Goal: Task Accomplishment & Management: Complete application form

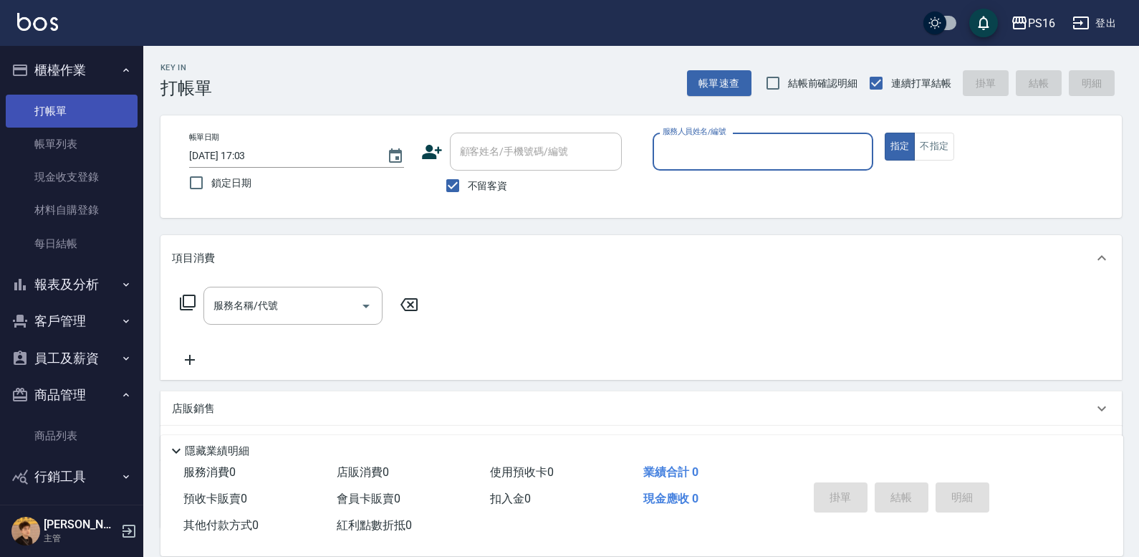
click at [72, 100] on link "打帳單" at bounding box center [72, 111] width 132 height 33
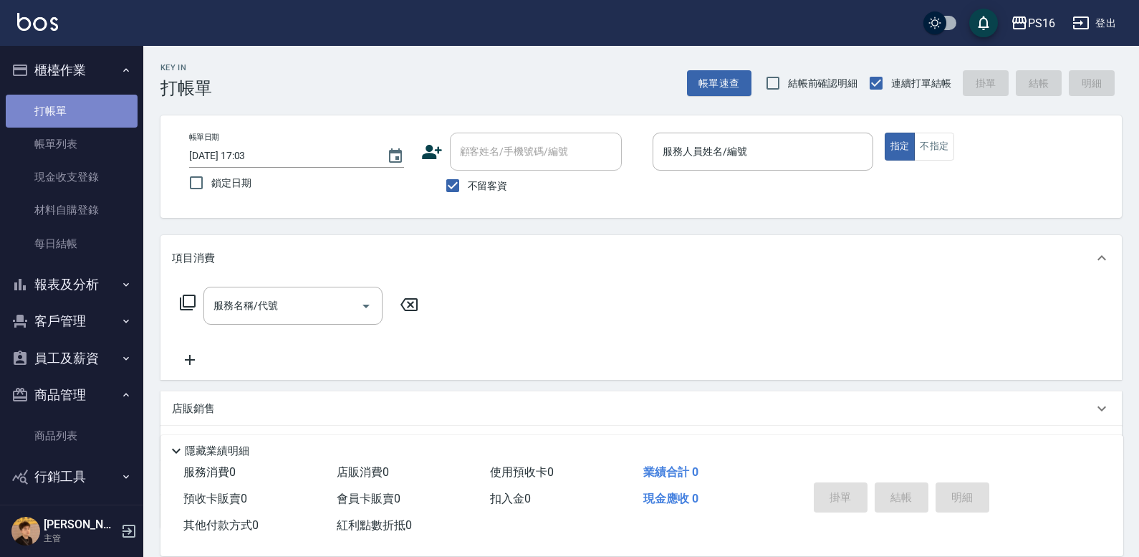
click at [72, 100] on link "打帳單" at bounding box center [72, 111] width 132 height 33
click at [750, 152] on input "服務人員姓名/編號" at bounding box center [763, 151] width 208 height 25
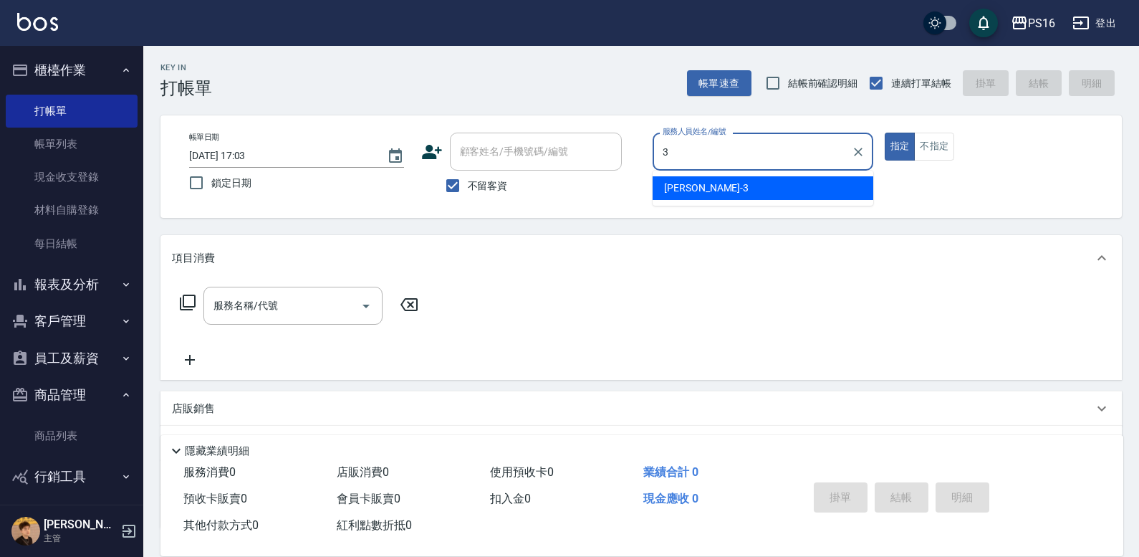
type input "[PERSON_NAME]-3"
type button "true"
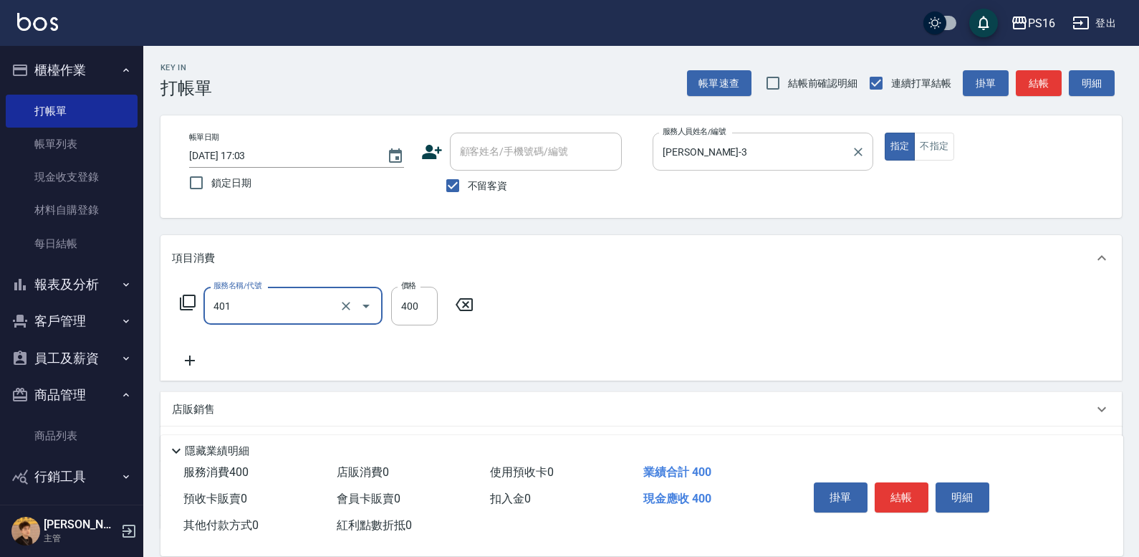
type input "剪髮(401)"
type input "200"
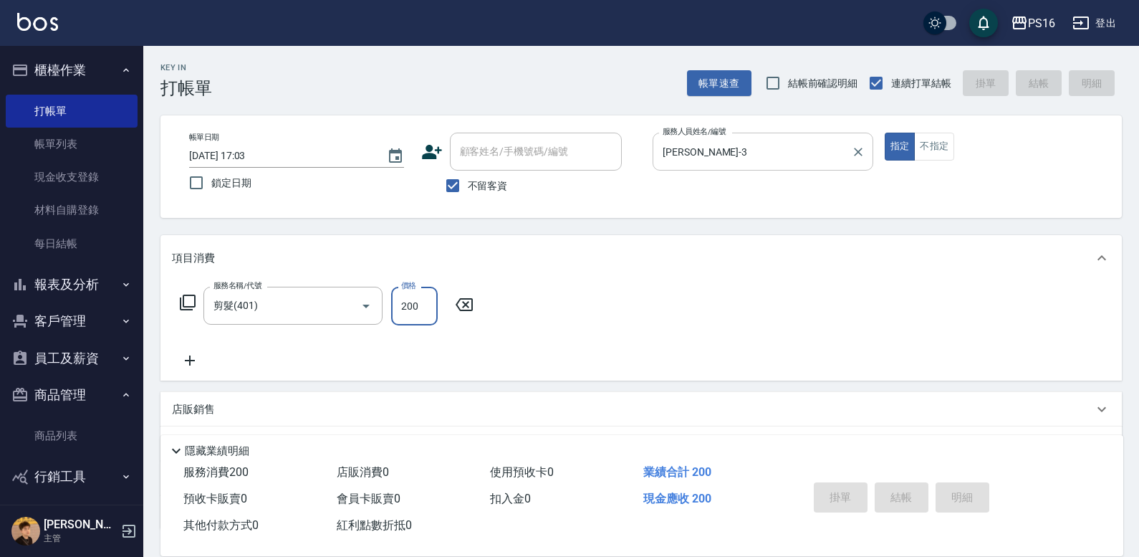
type input "[DATE] 18:11"
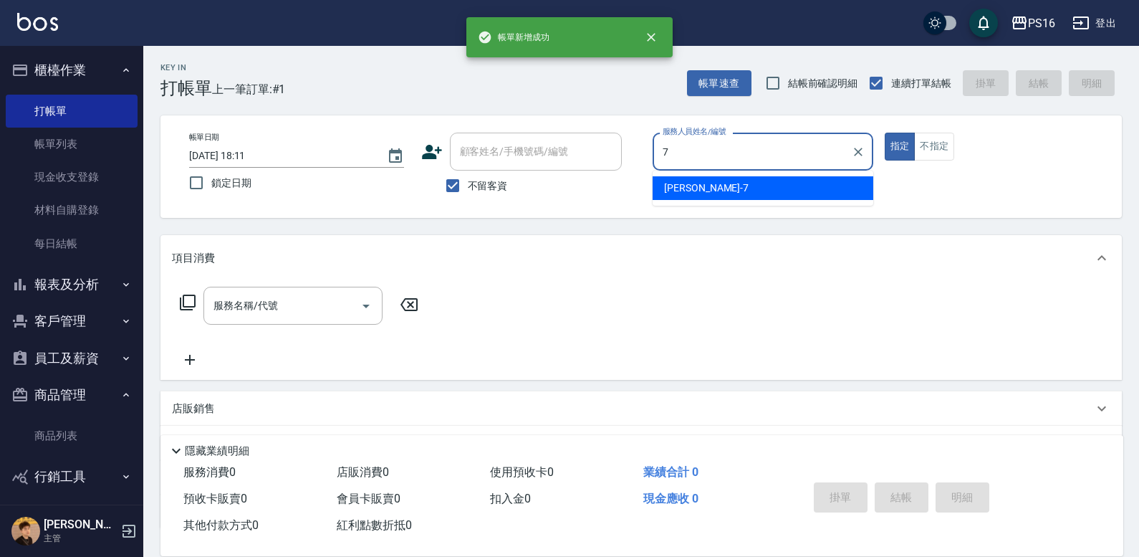
type input "[PERSON_NAME]-7"
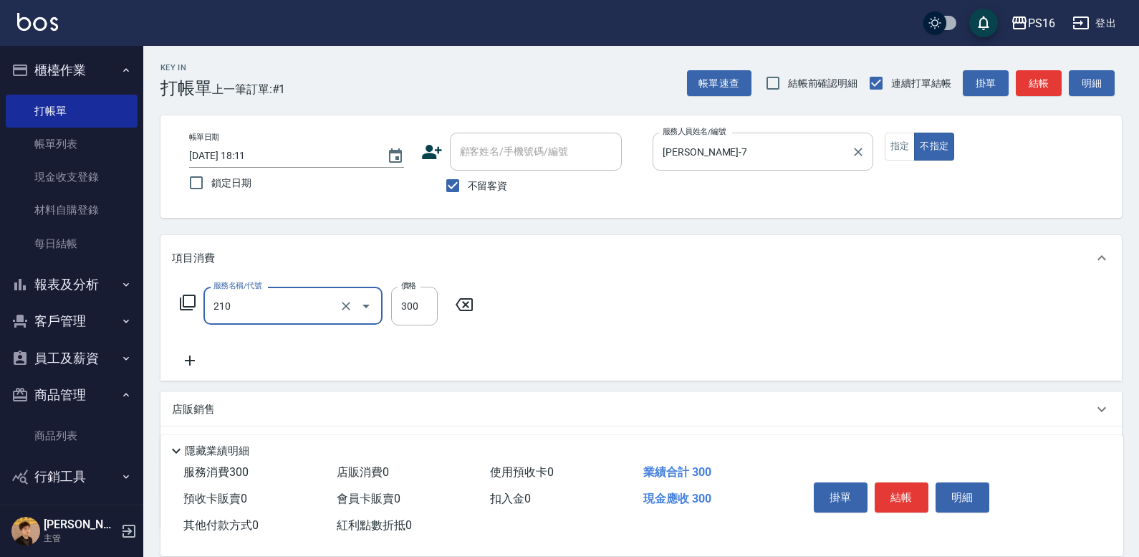
type input "[PERSON_NAME]洗髮精(210)"
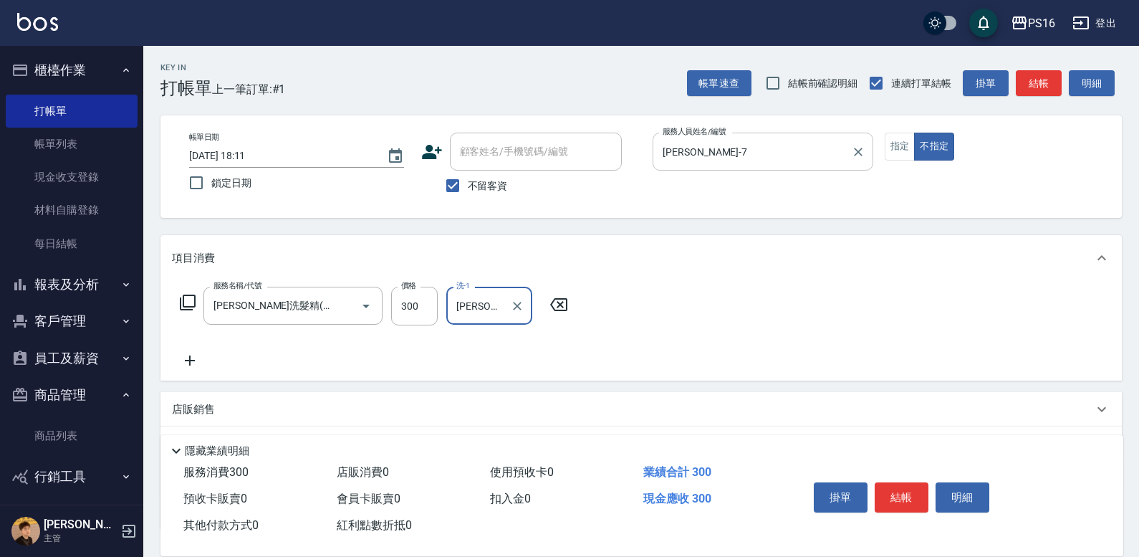
type input "[PERSON_NAME]-20"
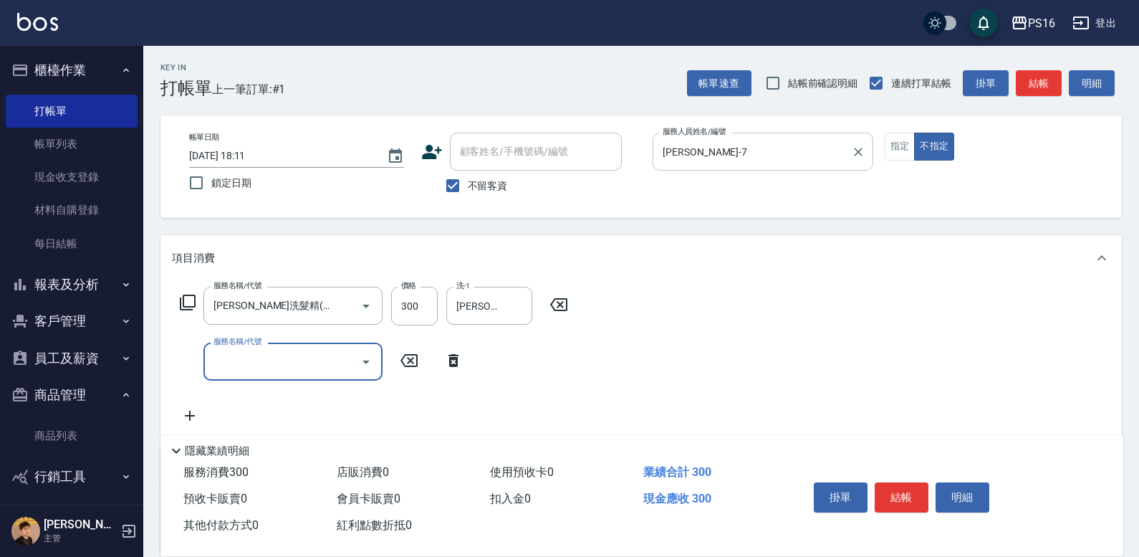
type input "0"
type input "剪髮(401)"
type input "200"
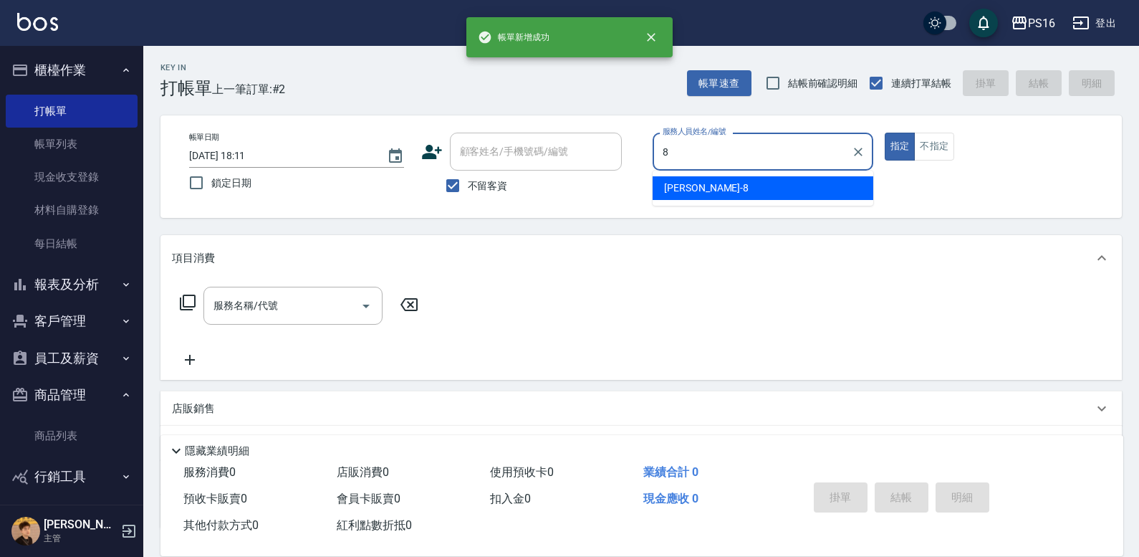
type input "[PERSON_NAME]-8"
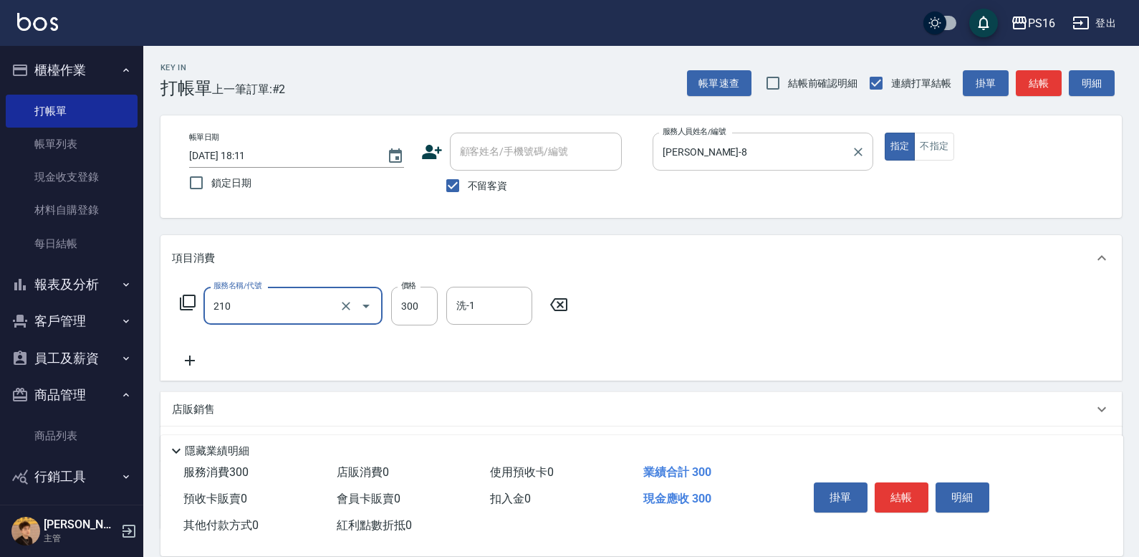
type input "[PERSON_NAME]洗髮精(210)"
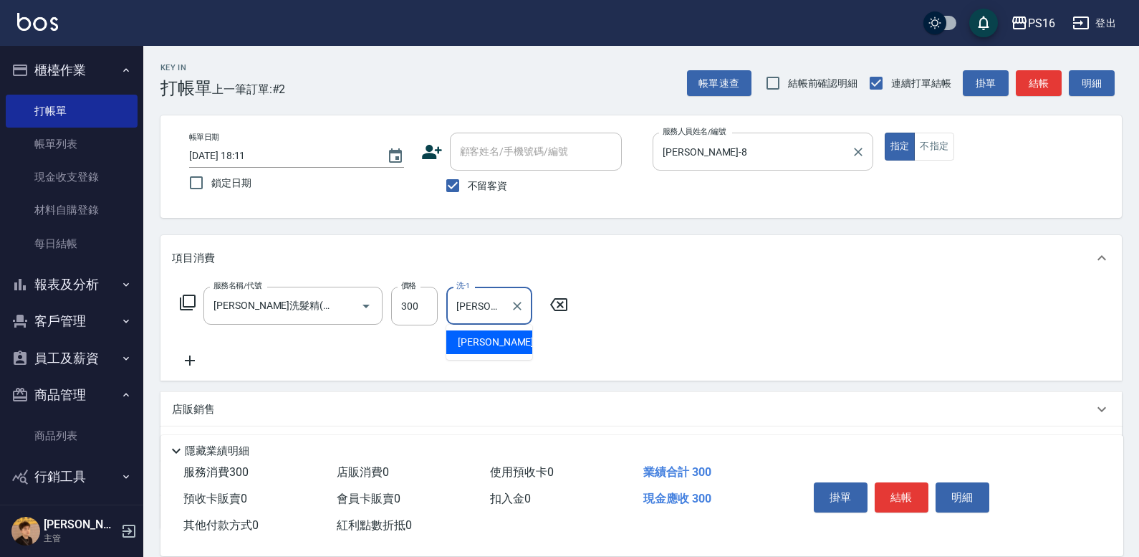
type input "[PERSON_NAME]-24"
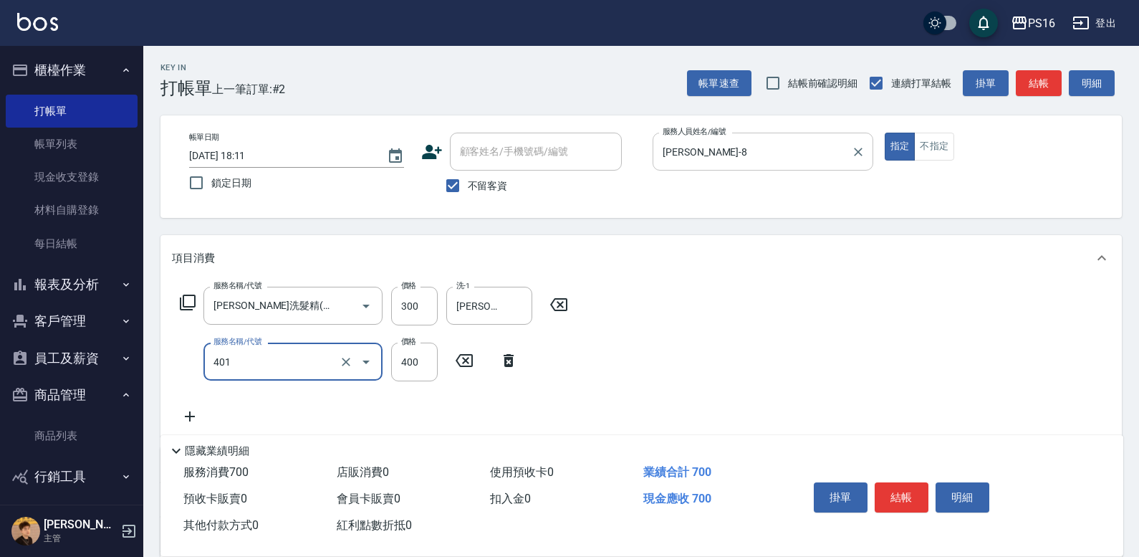
type input "剪髮(401)"
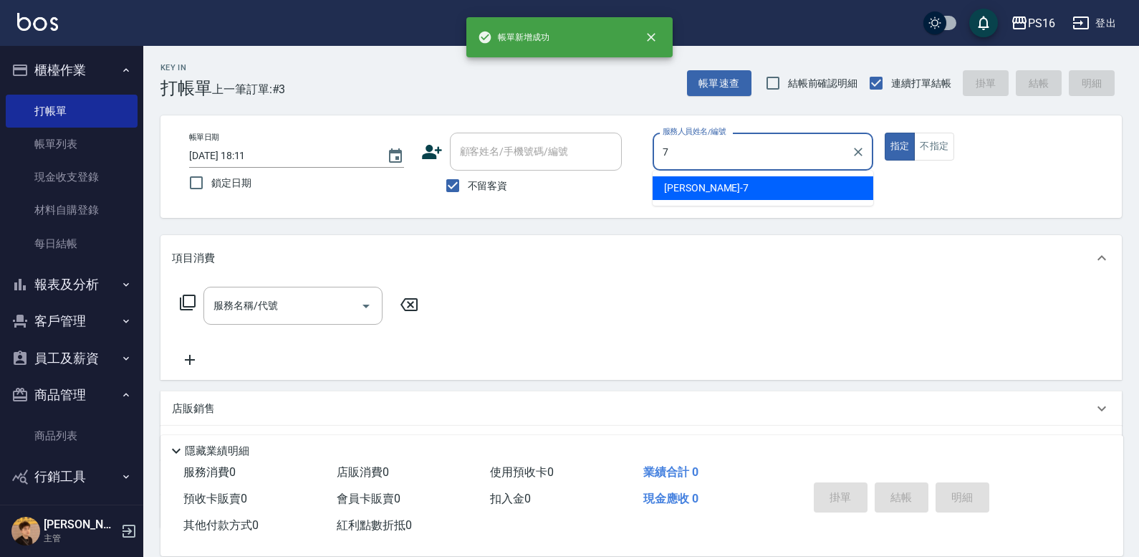
type input "[PERSON_NAME]-7"
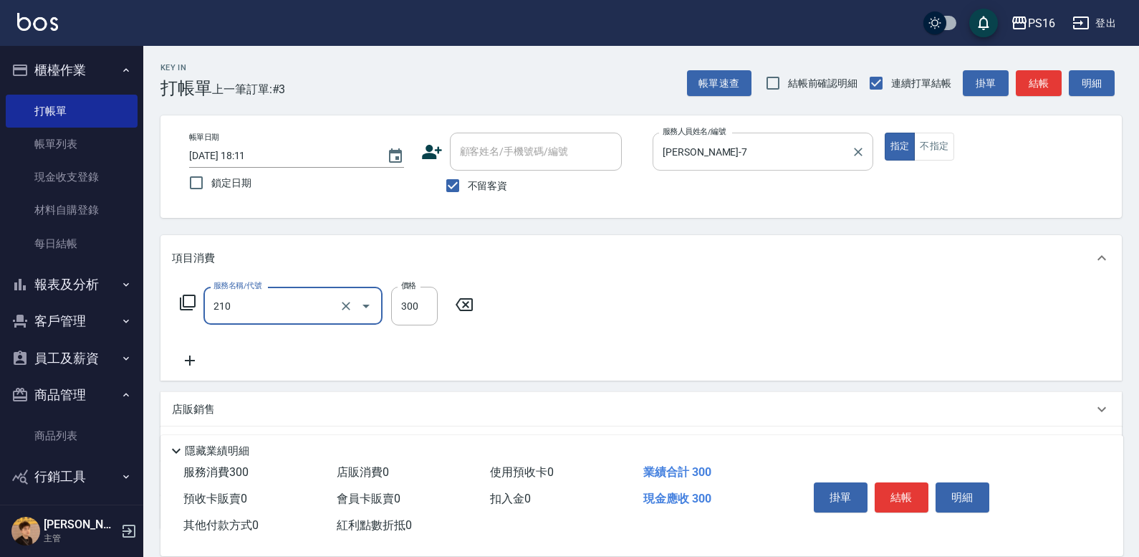
type input "[PERSON_NAME]洗髮精(210)"
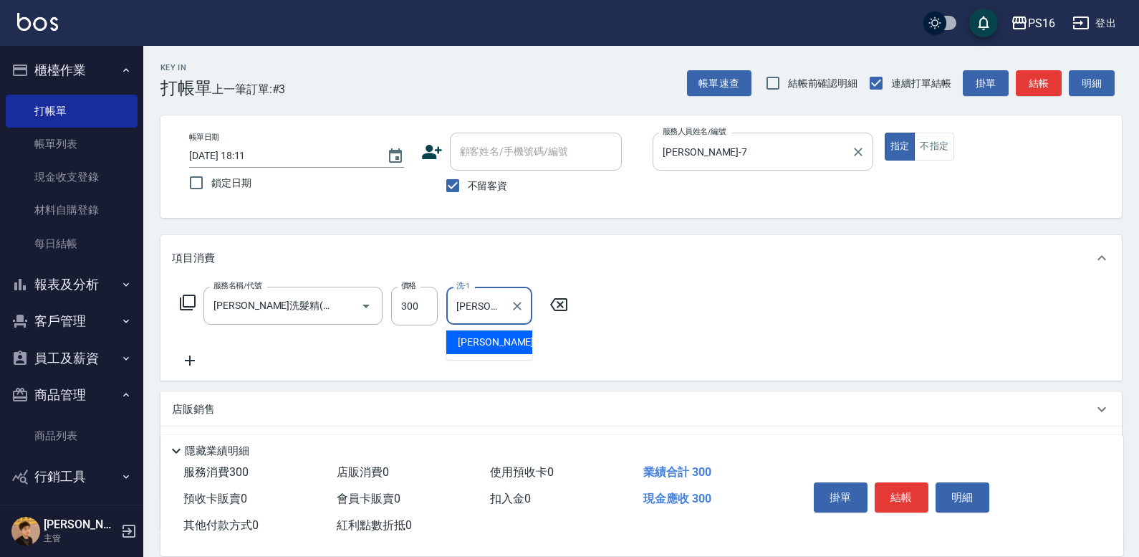
type input "[PERSON_NAME]-20"
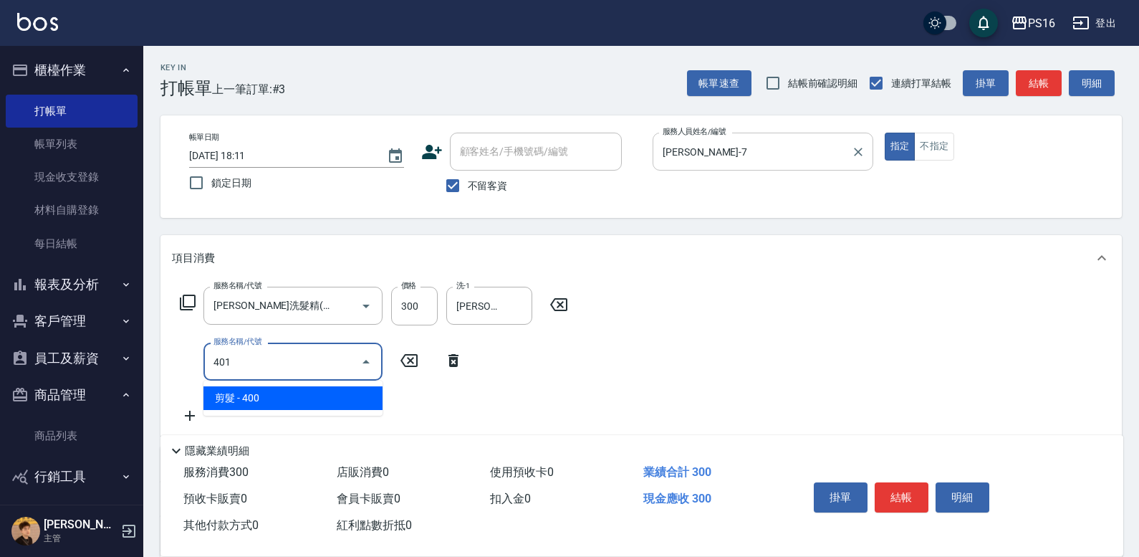
type input "剪髮(401)"
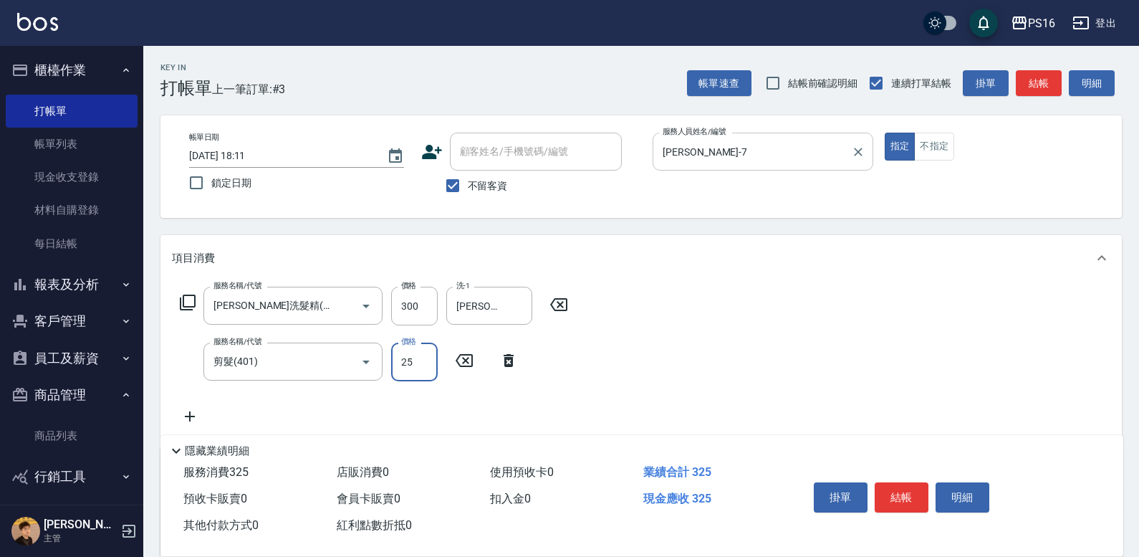
type input "250"
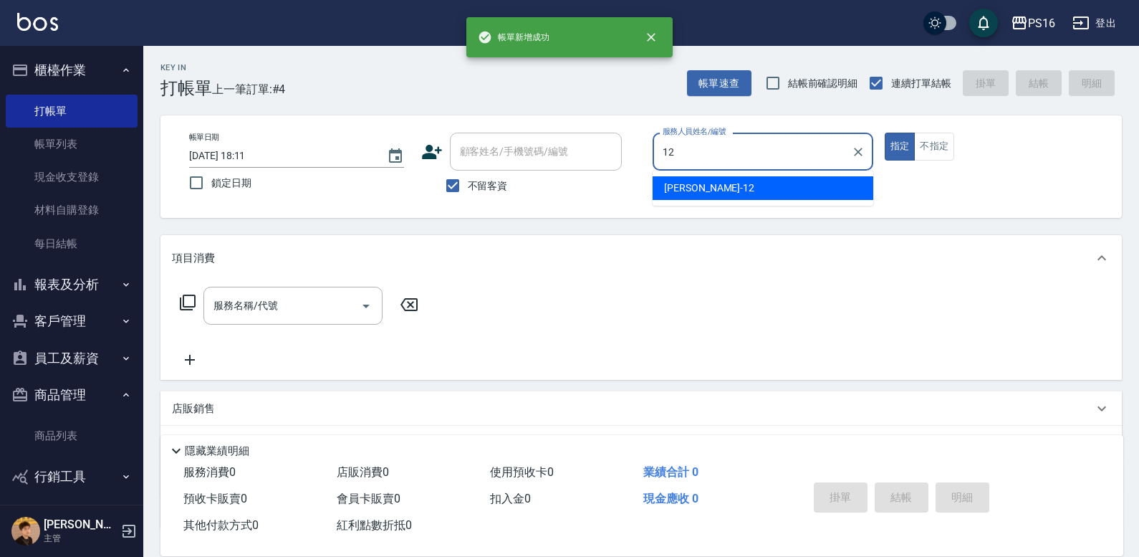
type input "[PERSON_NAME]-12"
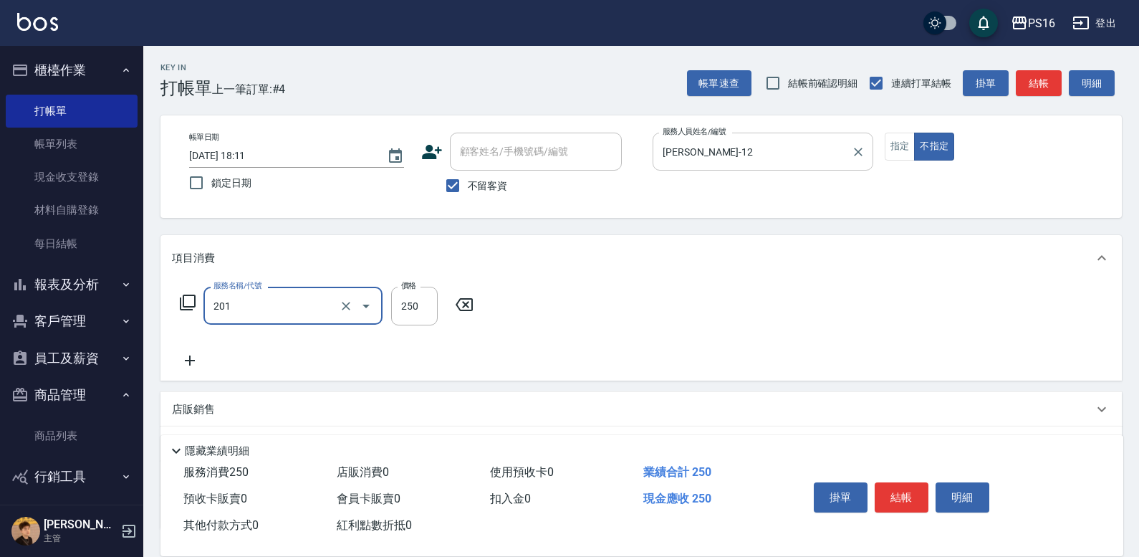
type input "洗髮(201)"
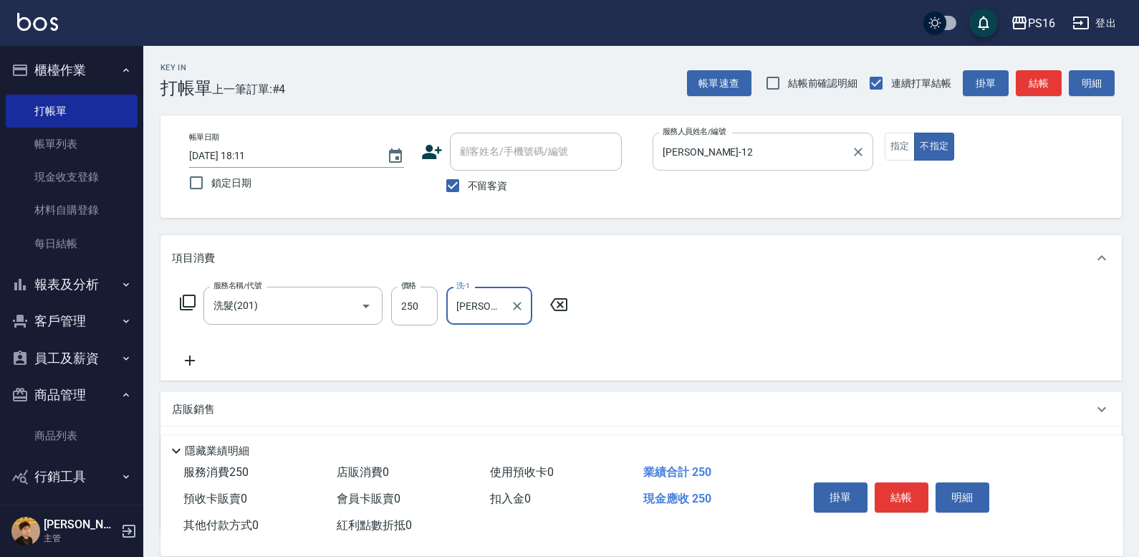
type input "[PERSON_NAME]-21"
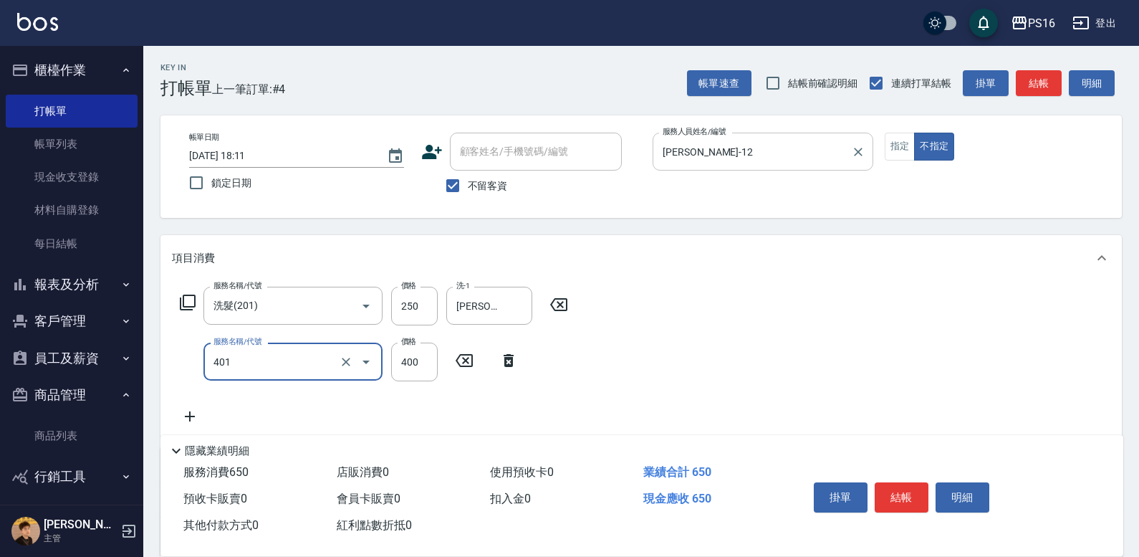
type input "剪髮(401)"
type input "200"
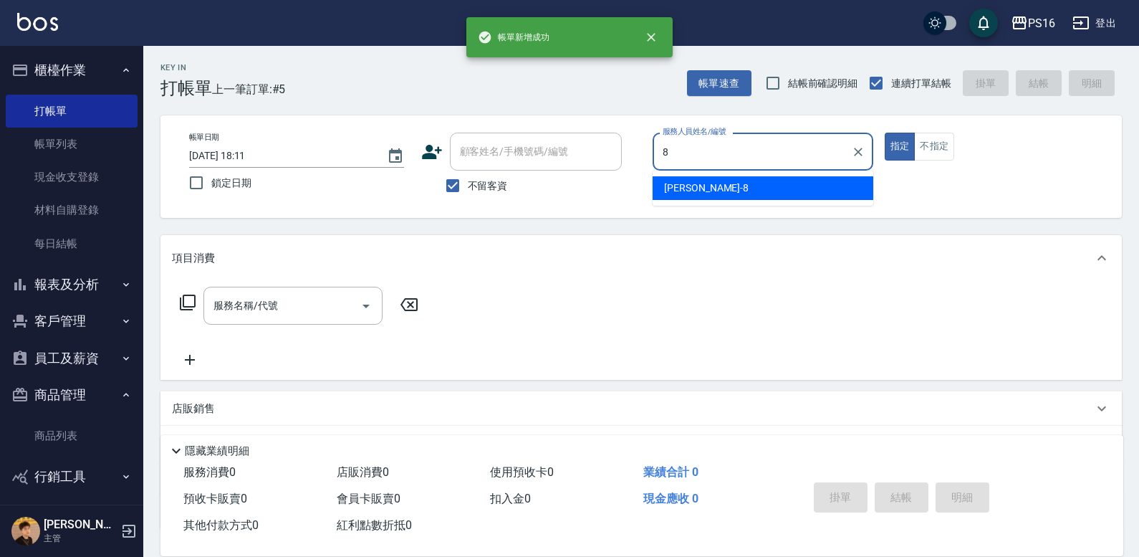
type input "[PERSON_NAME]-8"
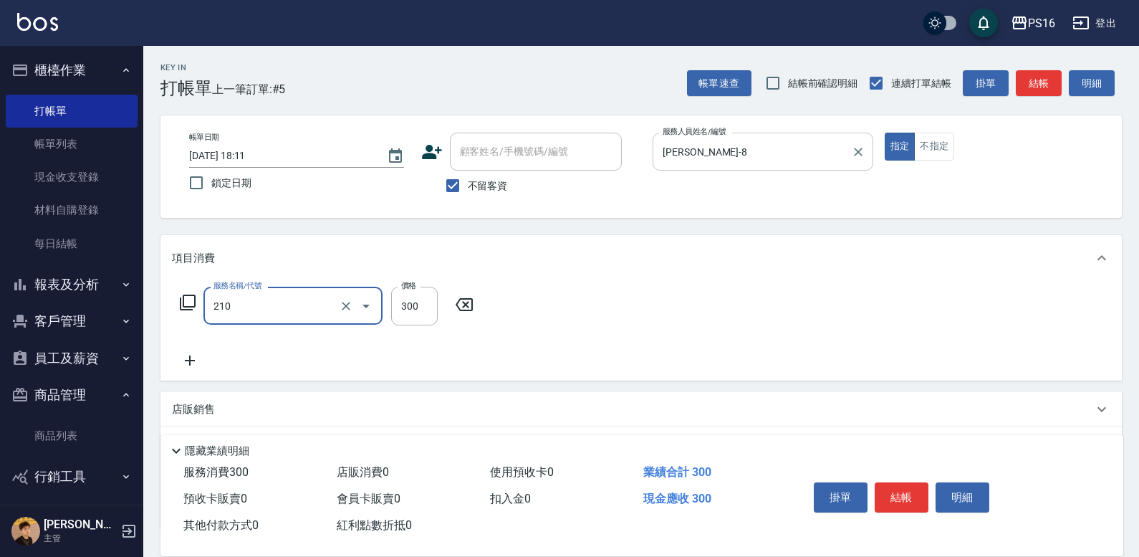
type input "[PERSON_NAME]洗髮精(210)"
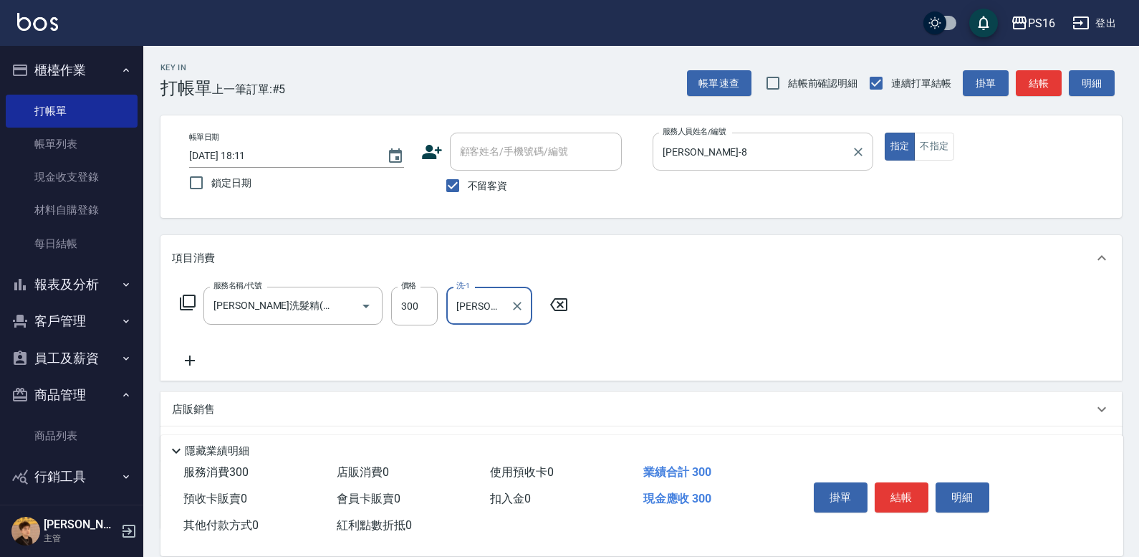
type input "[PERSON_NAME]-21"
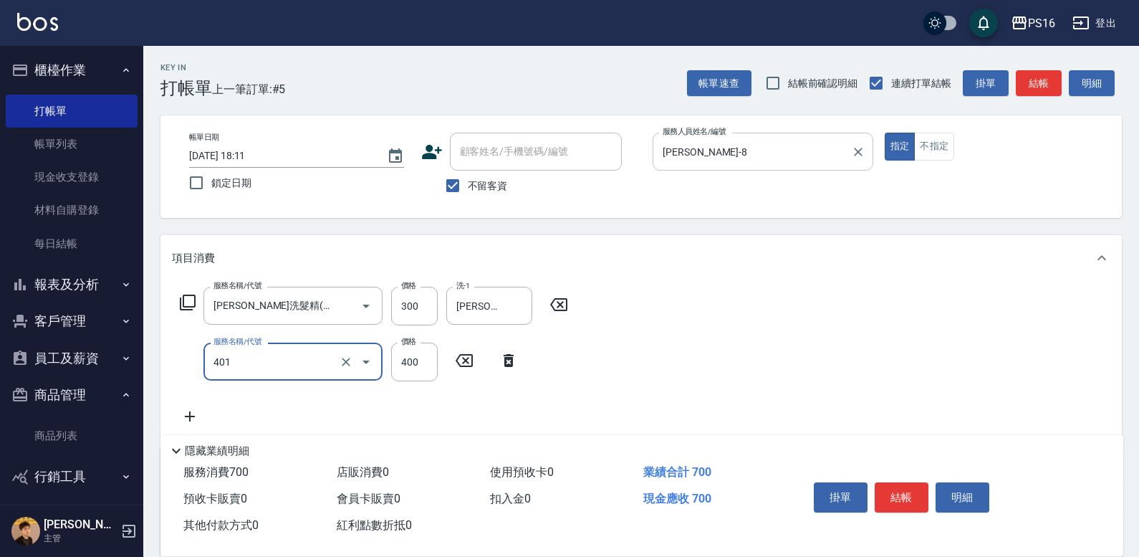
type input "剪髮(401)"
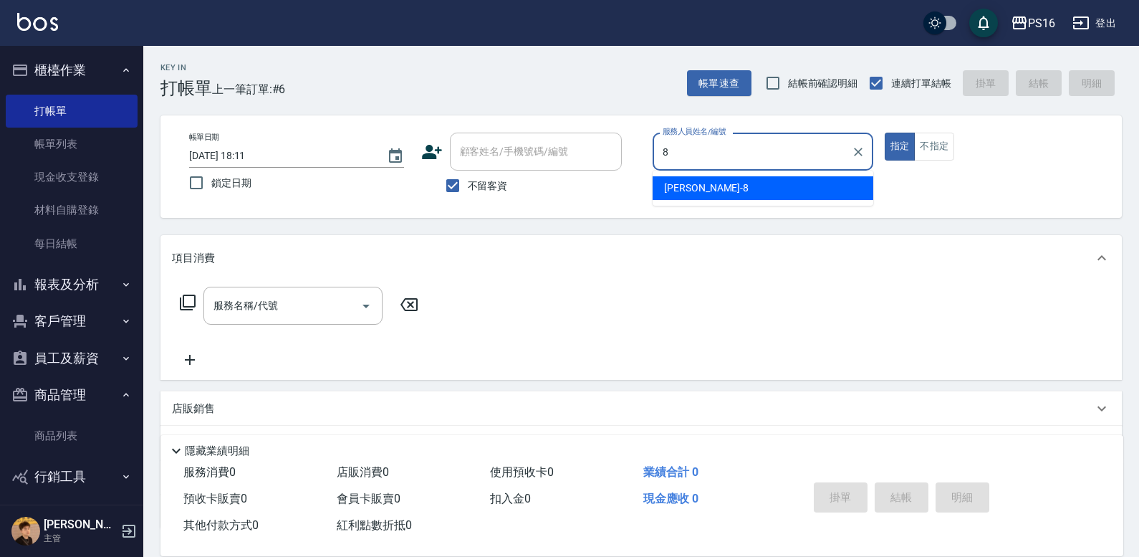
type input "[PERSON_NAME]-8"
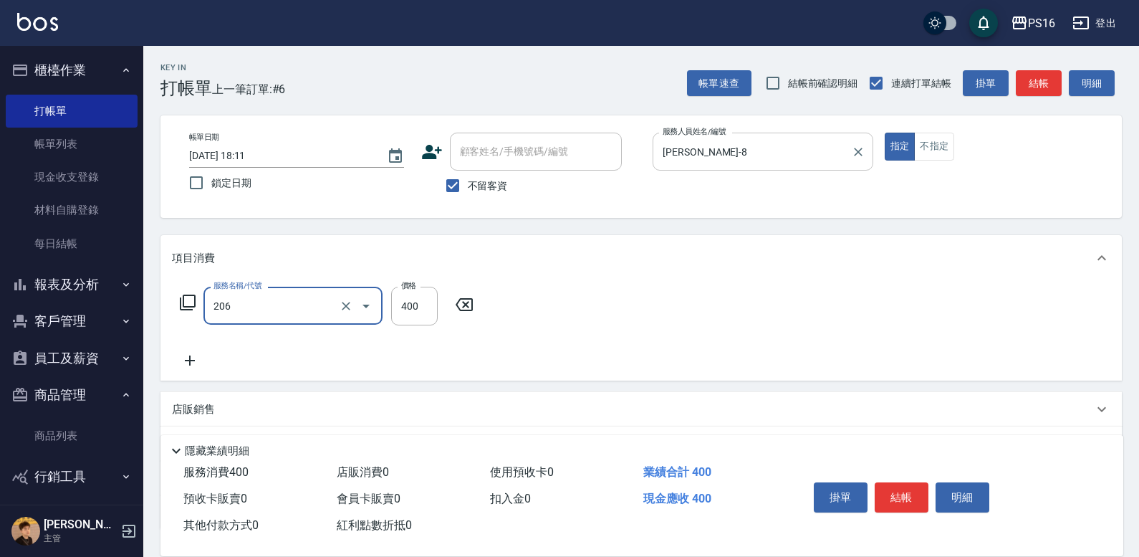
type input "健康洗(206)"
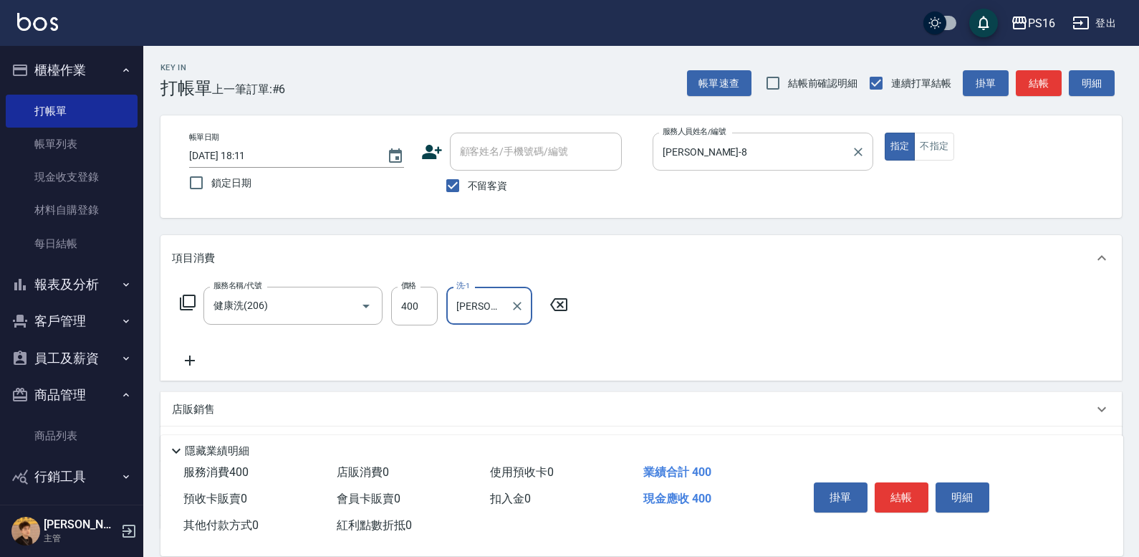
type input "[PERSON_NAME]-20"
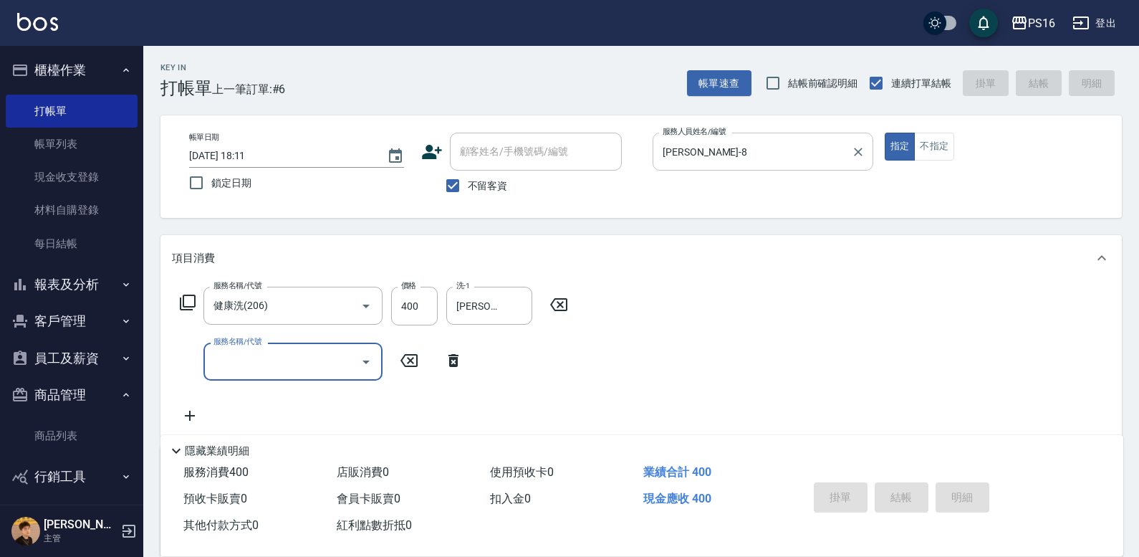
type input "[DATE] 18:12"
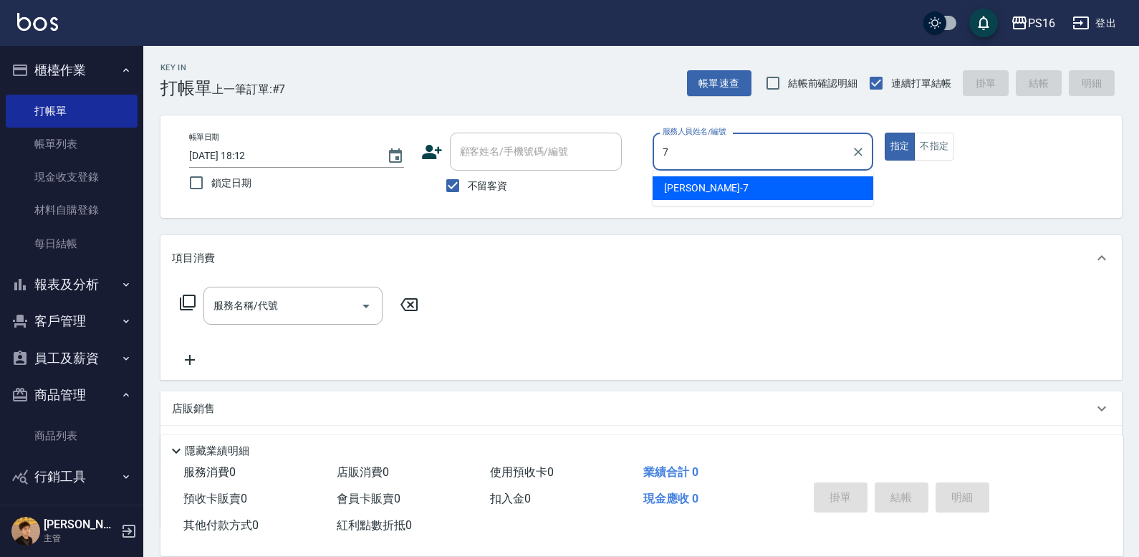
type input "[PERSON_NAME]-7"
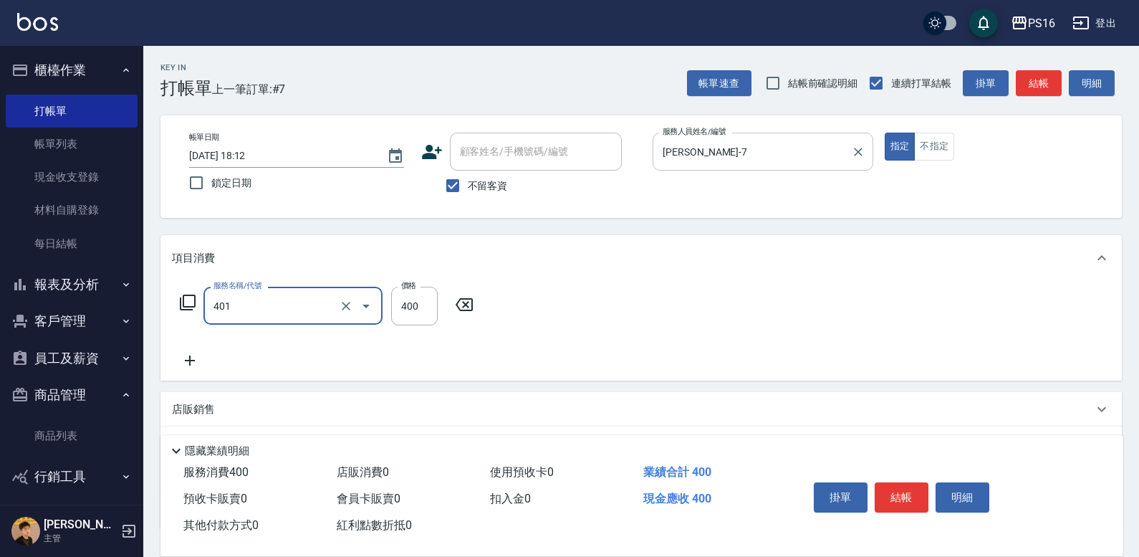
type input "剪髮(401)"
type input "350"
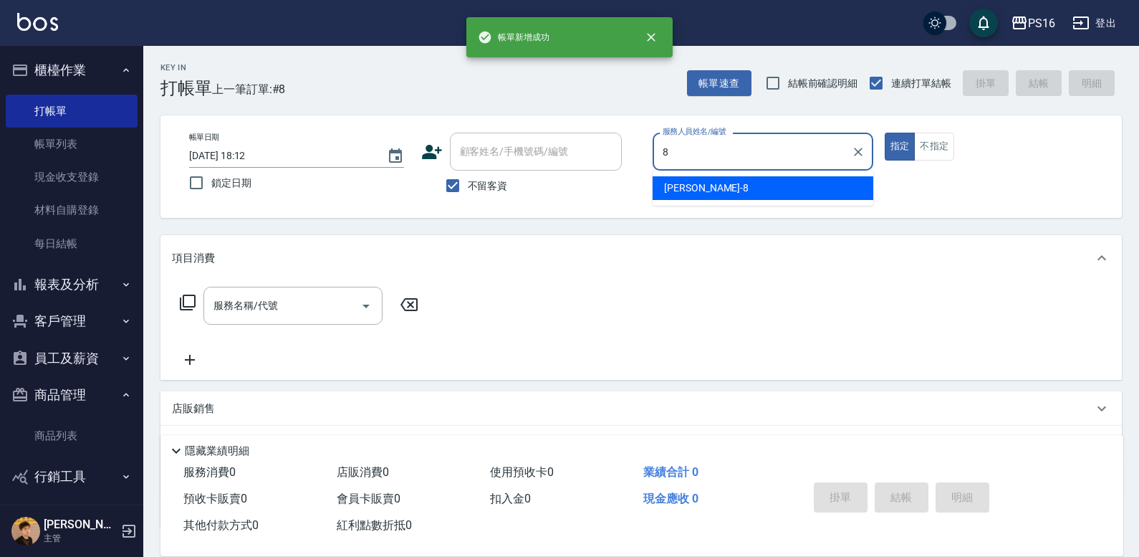
type input "[PERSON_NAME]-8"
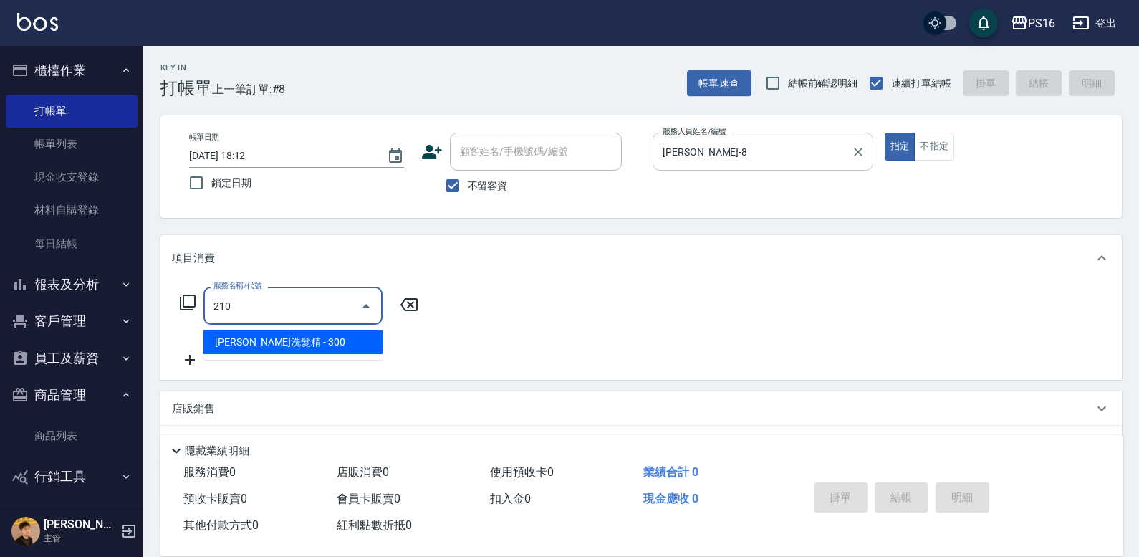
type input "[PERSON_NAME]洗髮精(210)"
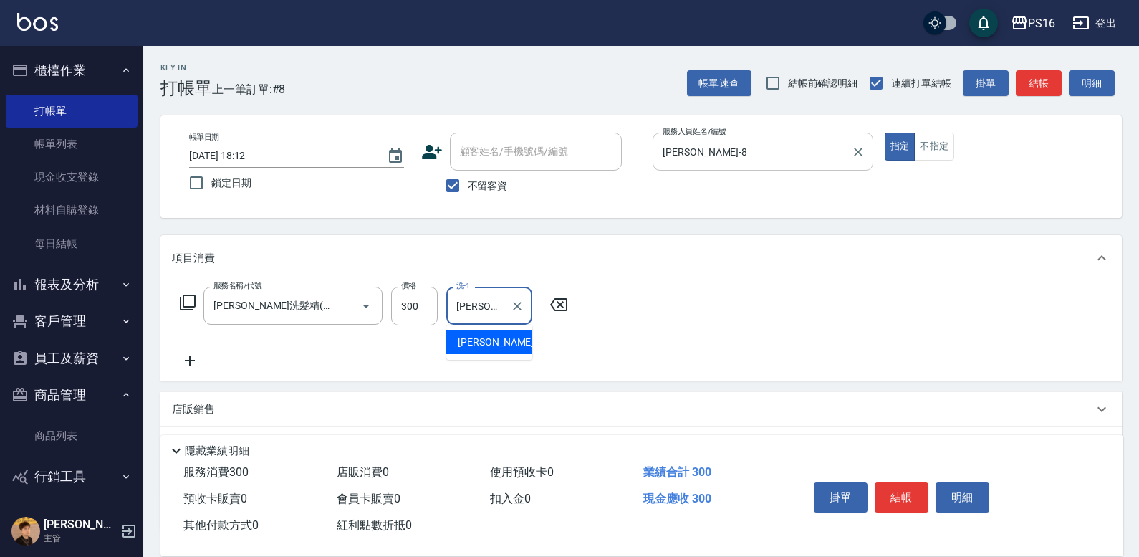
type input "[PERSON_NAME]-21"
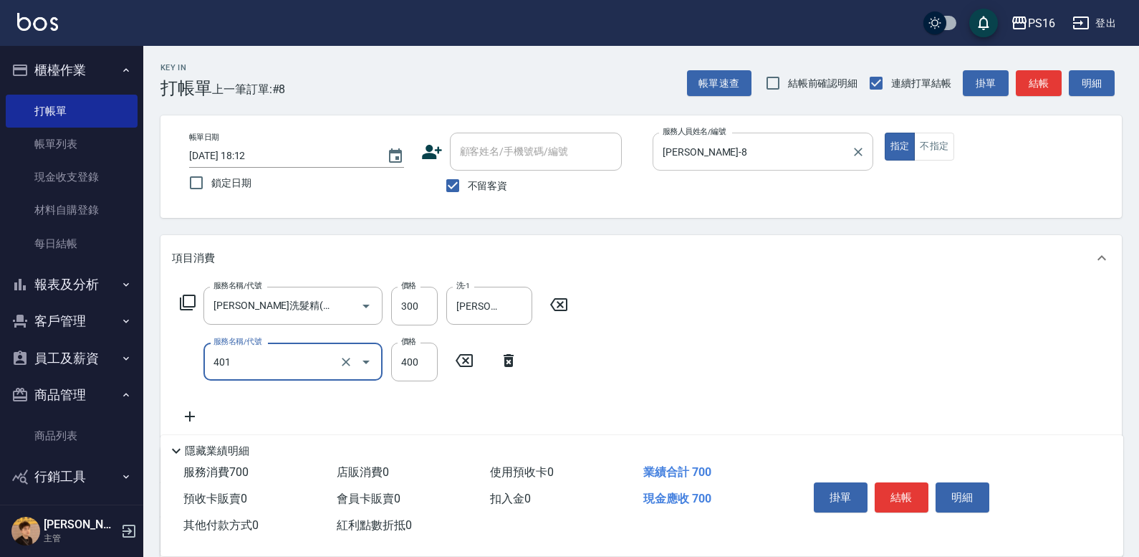
type input "剪髮(401)"
type input "250"
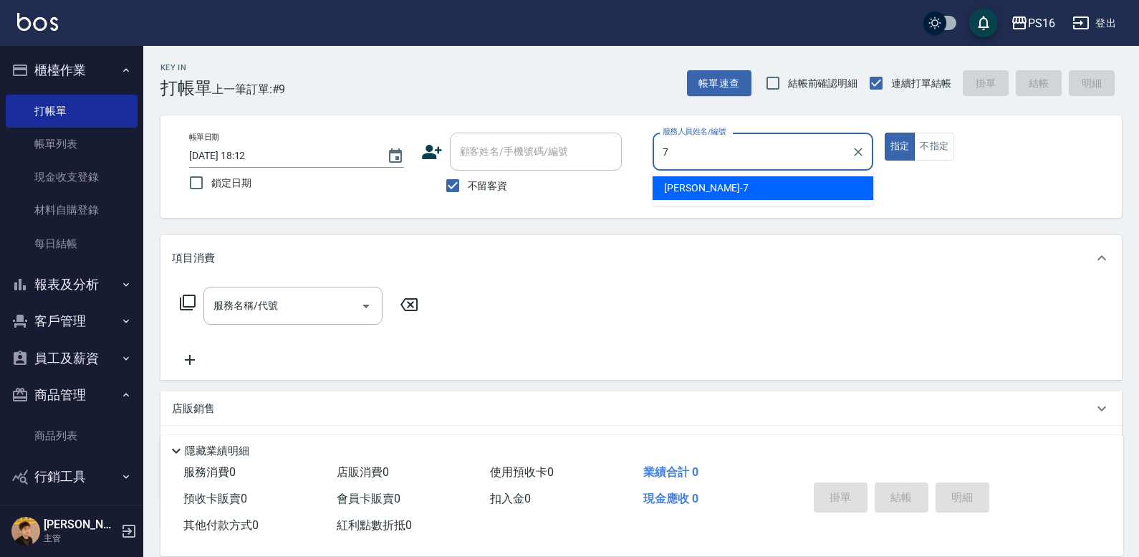
type input "[PERSON_NAME]-7"
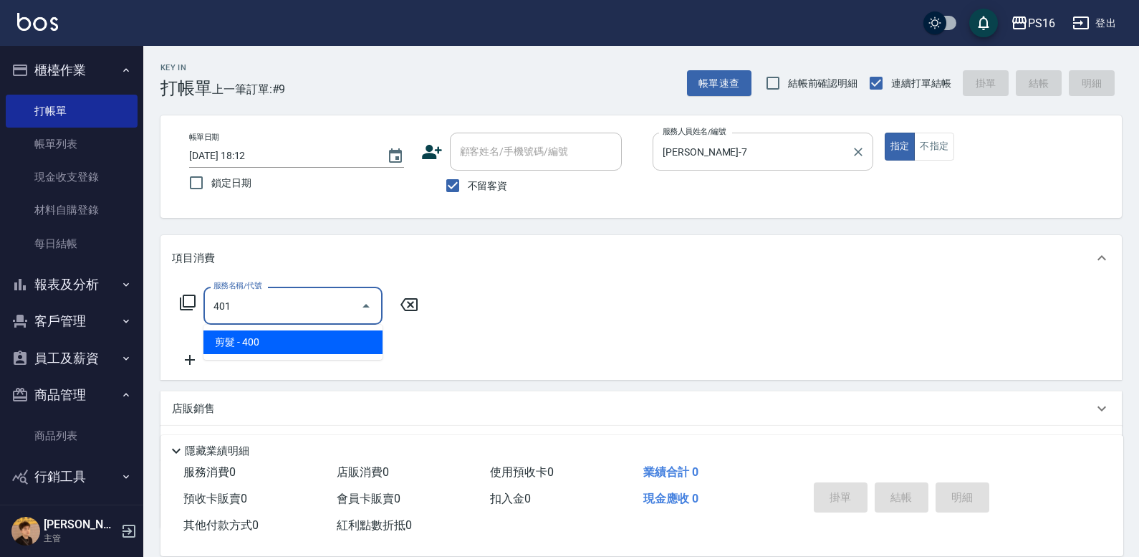
type input "剪髮(401)"
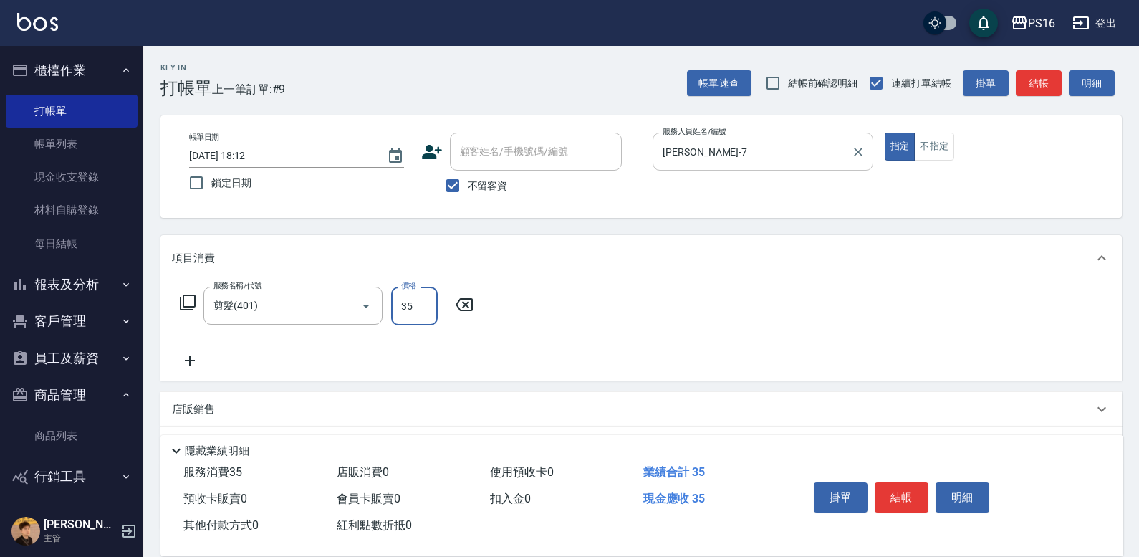
type input "350"
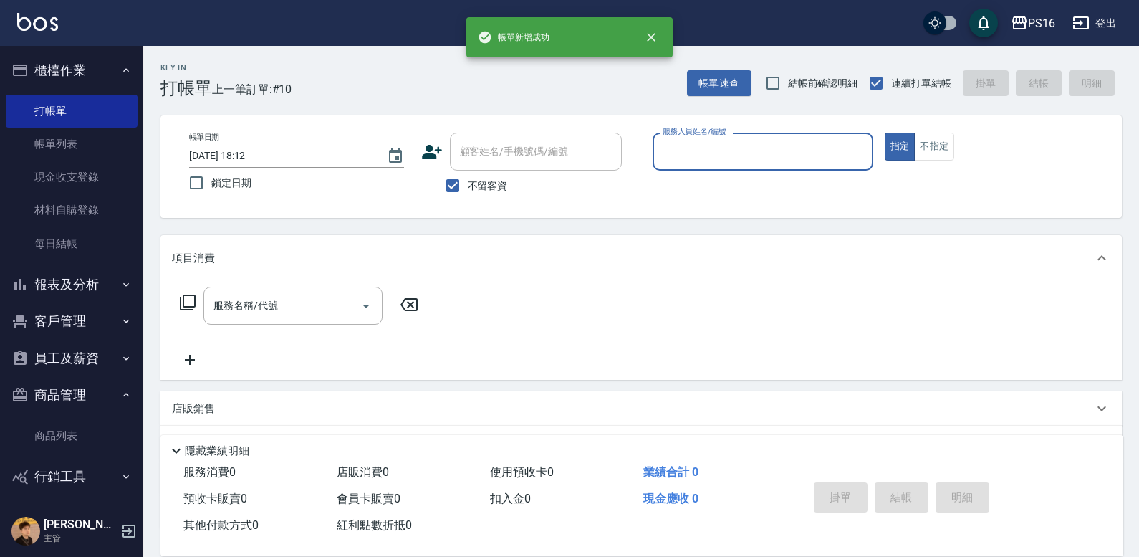
click at [80, 278] on button "報表及分析" at bounding box center [72, 284] width 132 height 37
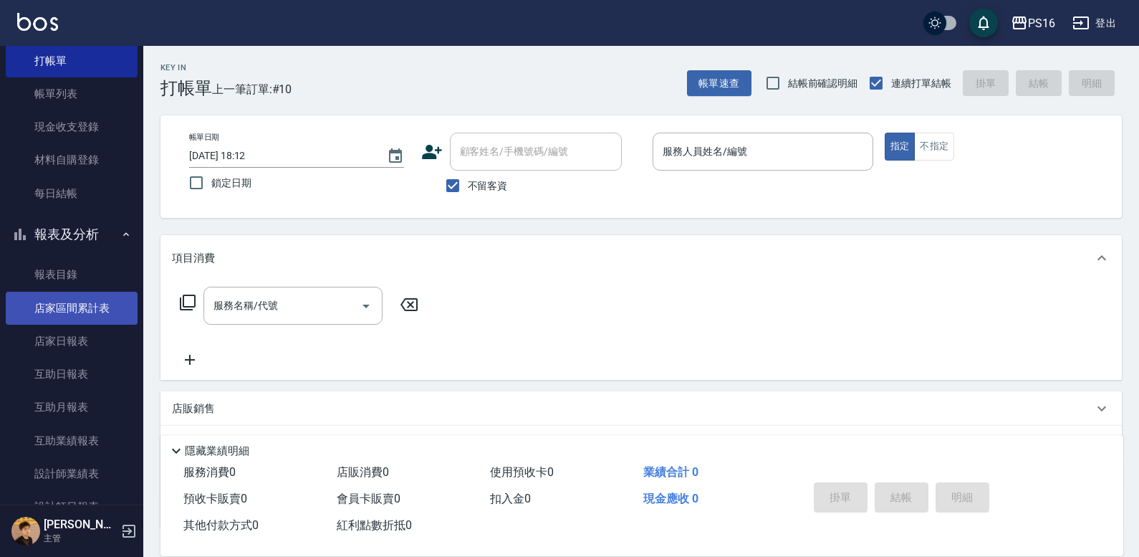
scroll to position [72, 0]
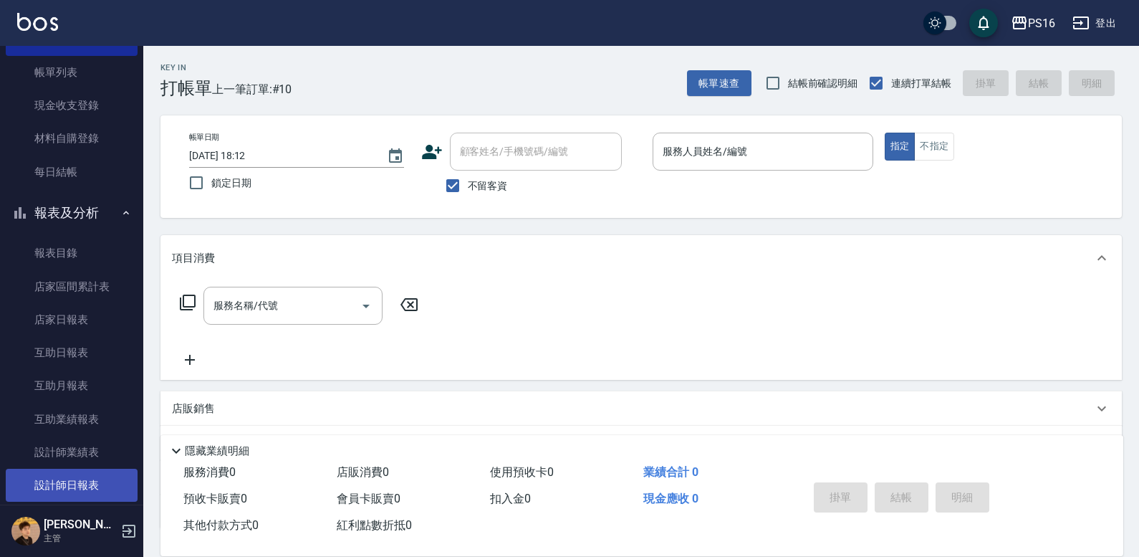
click at [63, 480] on link "設計師日報表" at bounding box center [72, 484] width 132 height 33
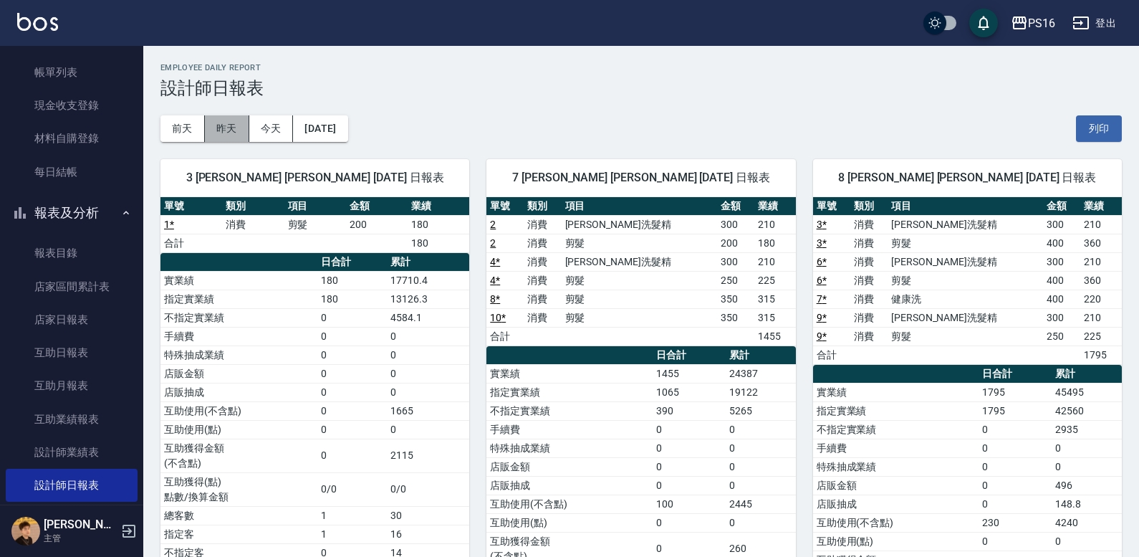
click at [233, 126] on button "昨天" at bounding box center [227, 128] width 44 height 27
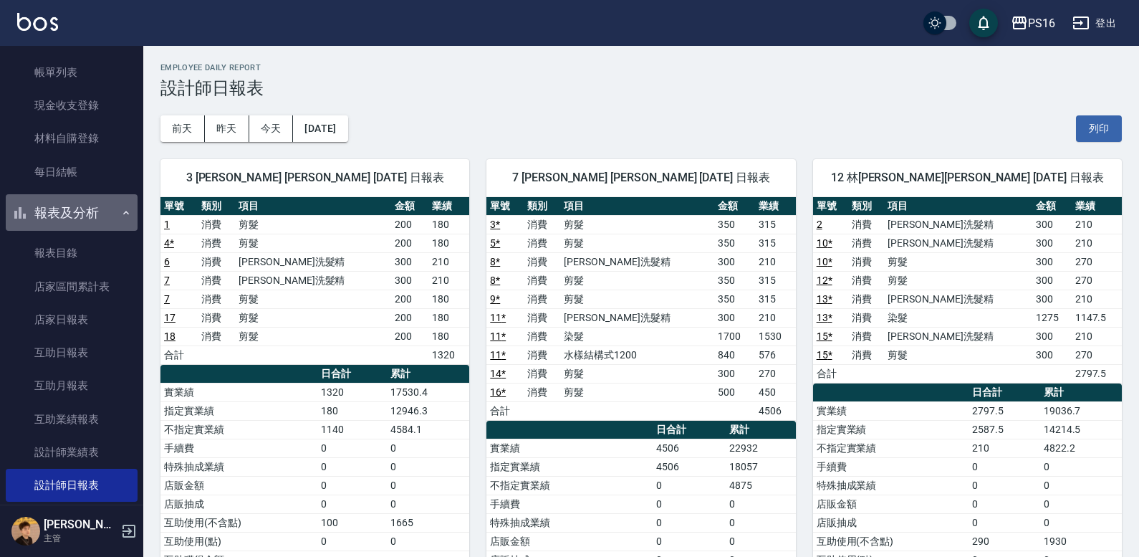
drag, startPoint x: 83, startPoint y: 217, endPoint x: 128, endPoint y: 90, distance: 134.3
click at [83, 216] on button "報表及分析" at bounding box center [72, 212] width 132 height 37
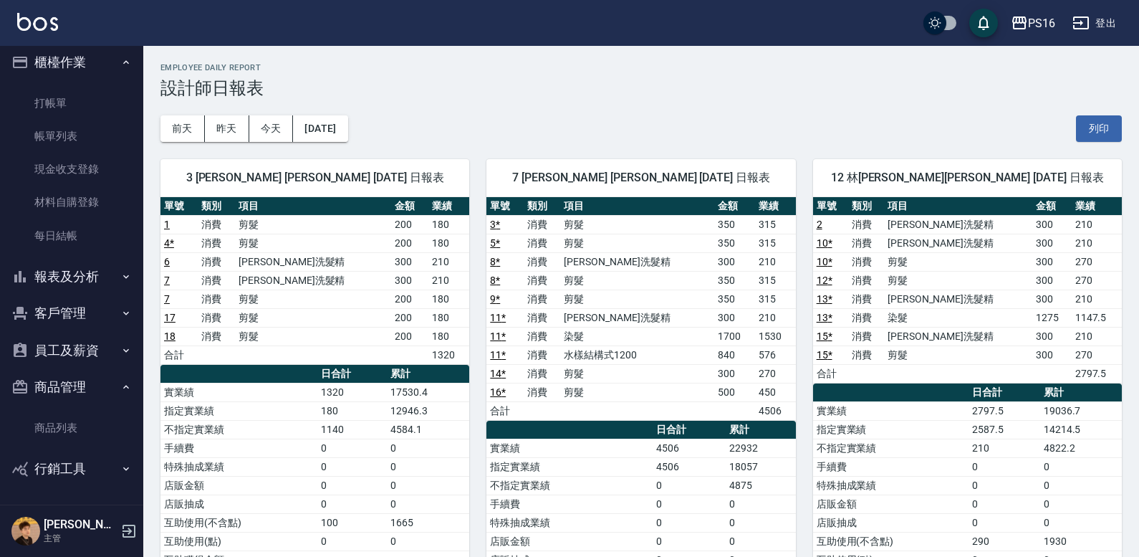
scroll to position [8, 0]
click at [130, 76] on nav "櫃檯作業 打帳單 帳單列表 現金收支登錄 材料自購登錄 每日結帳 報表及分析 報表目錄 店家區間累計表 店家日報表 互助日報表 互助月報表 互助業績報表 設計…" at bounding box center [71, 275] width 143 height 458
click at [101, 94] on link "打帳單" at bounding box center [72, 103] width 132 height 33
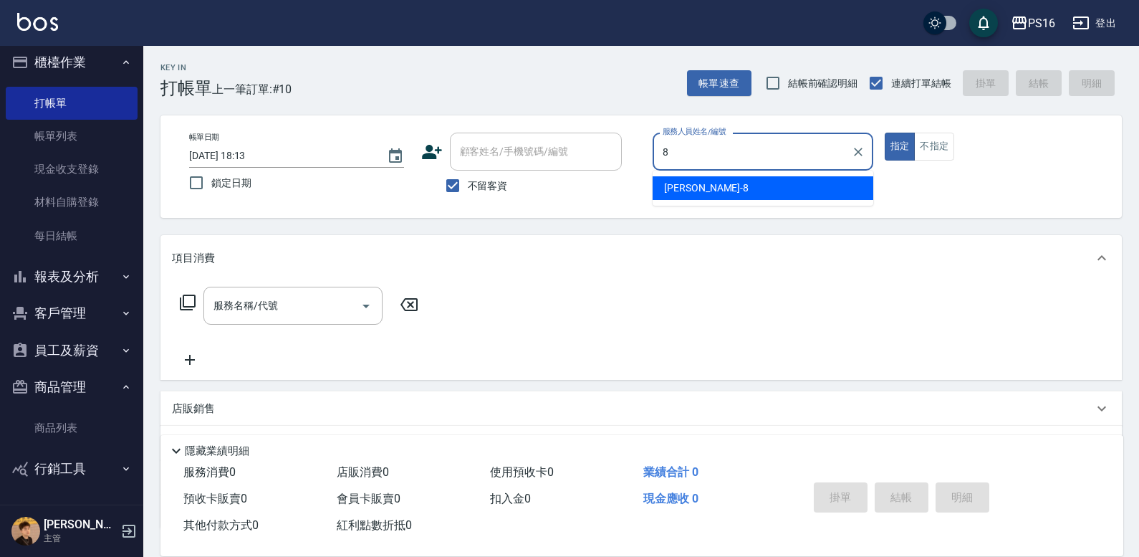
type input "[PERSON_NAME]-8"
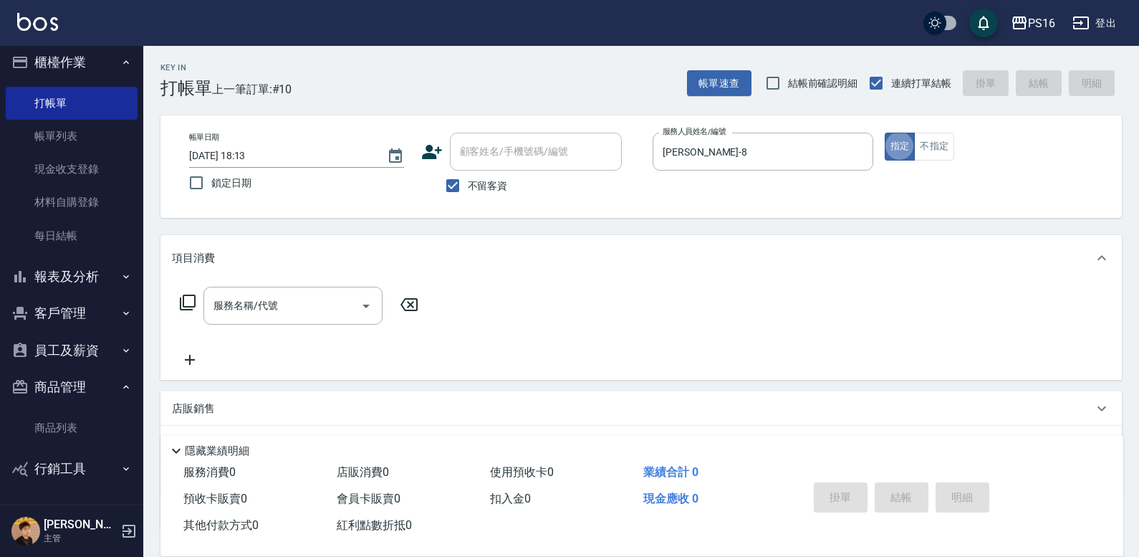
type button "true"
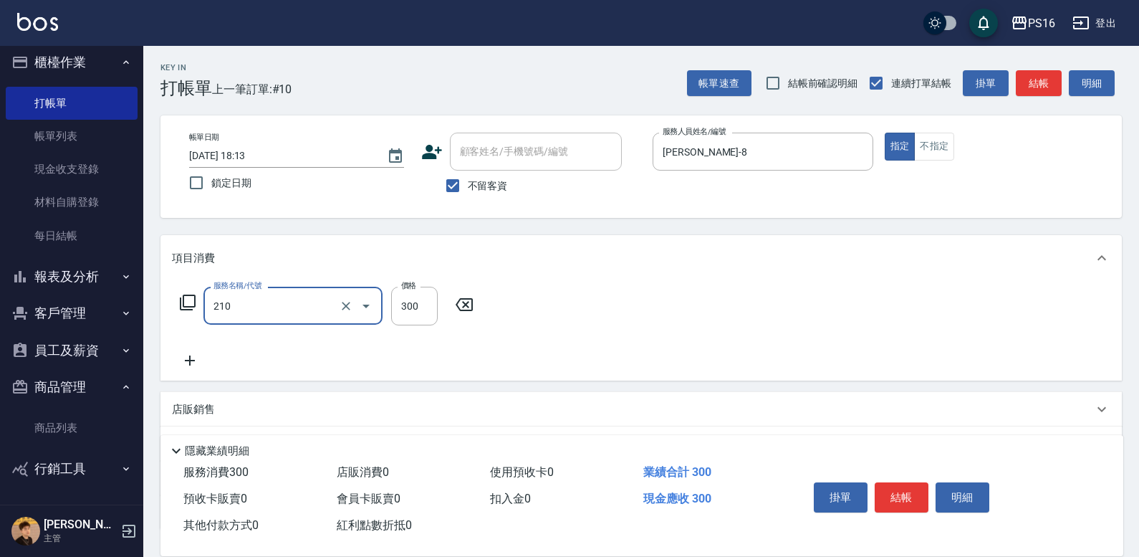
type input "[PERSON_NAME]洗髮精(210)"
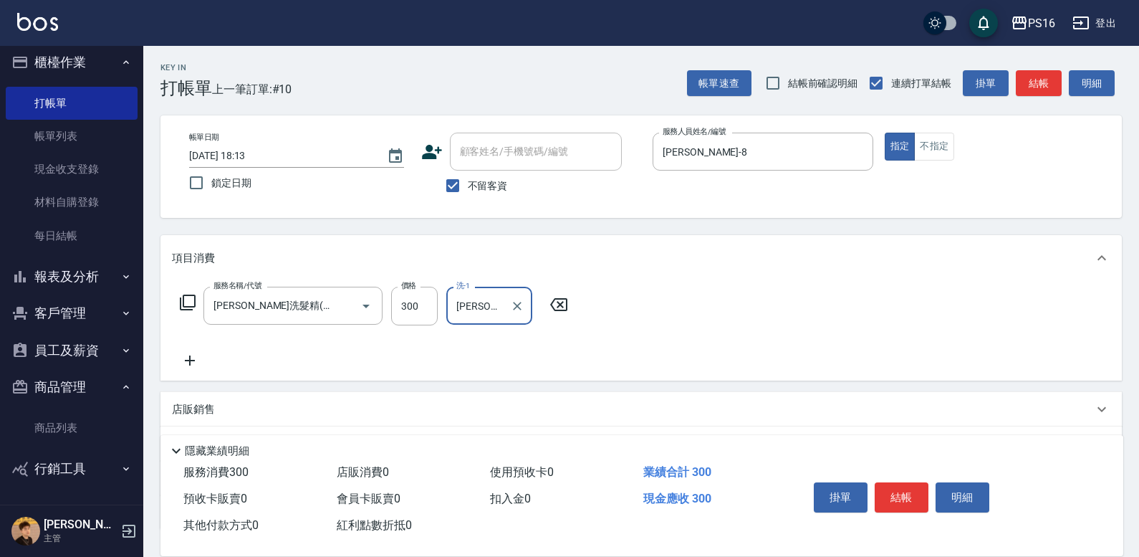
type input "[PERSON_NAME]-24"
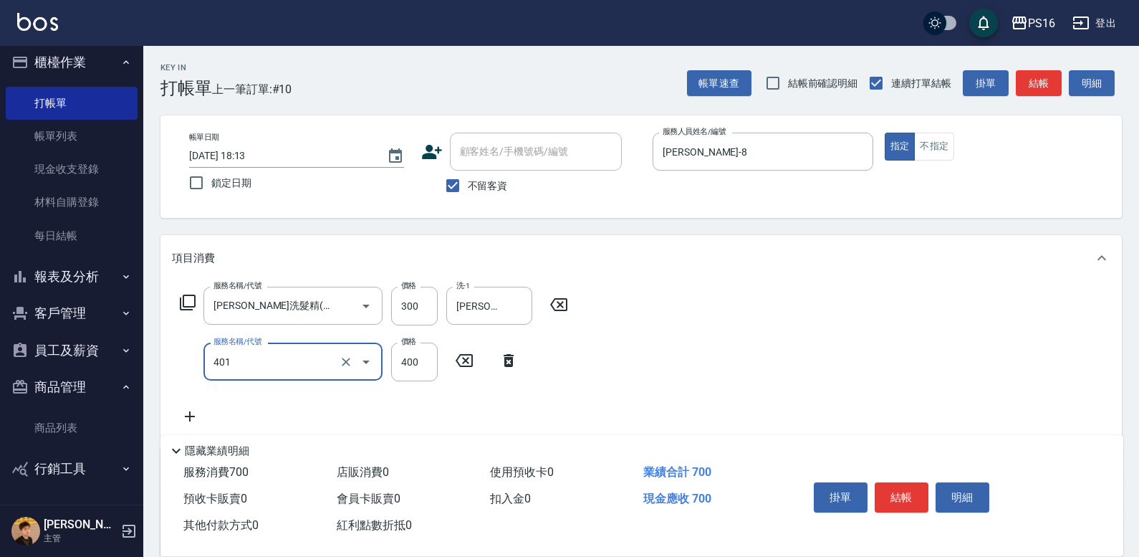
type input "剪髮(401)"
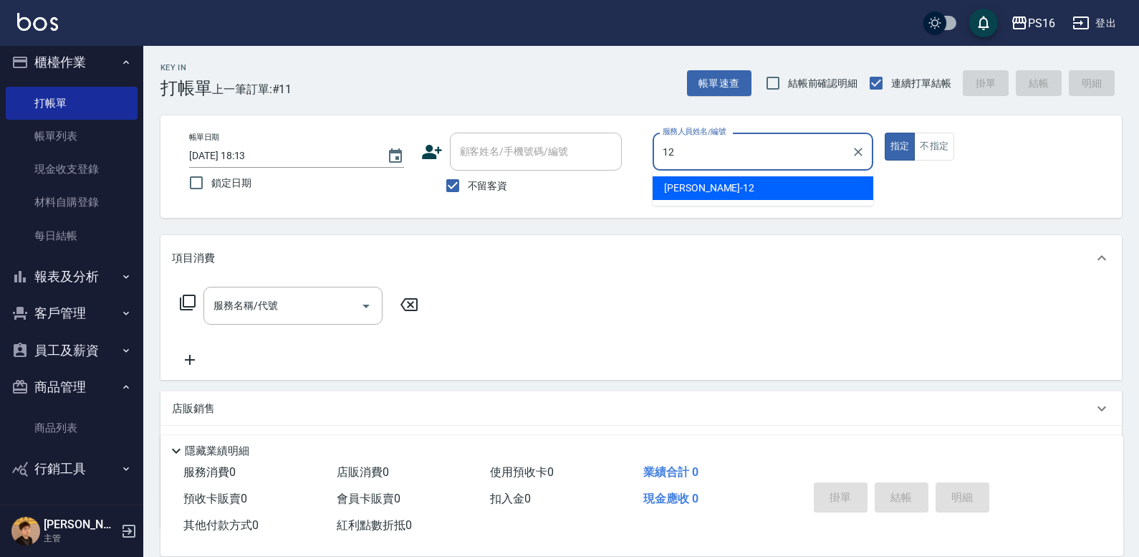
type input "[PERSON_NAME]-12"
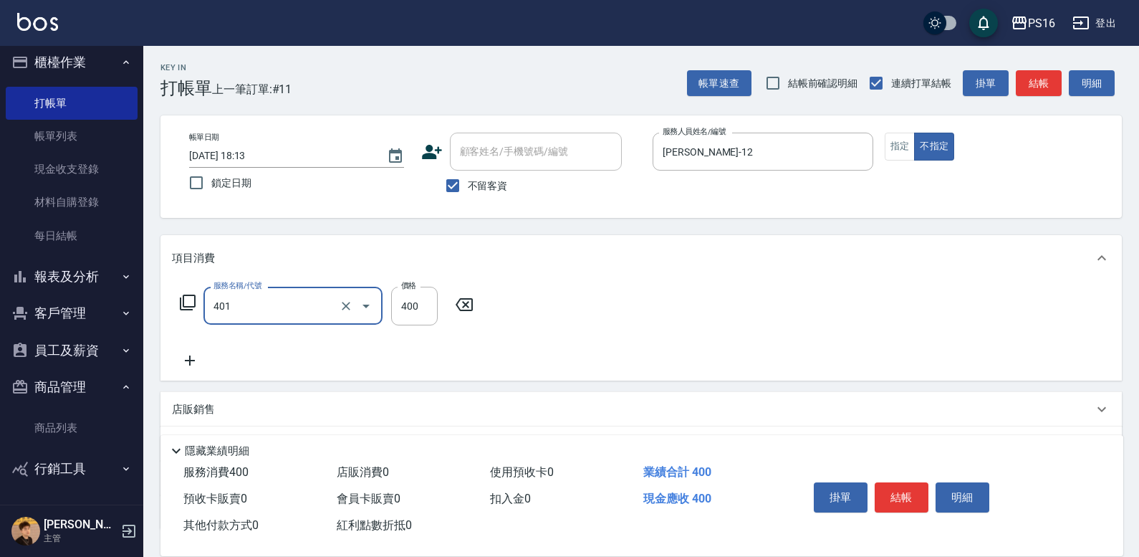
type input "剪髮(401)"
type input "50"
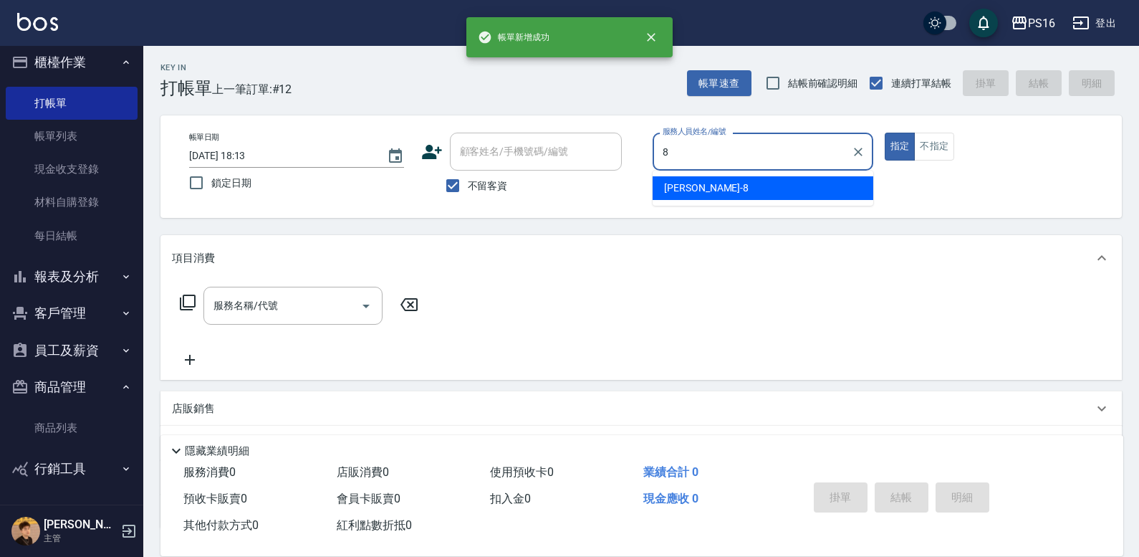
type input "[PERSON_NAME]-8"
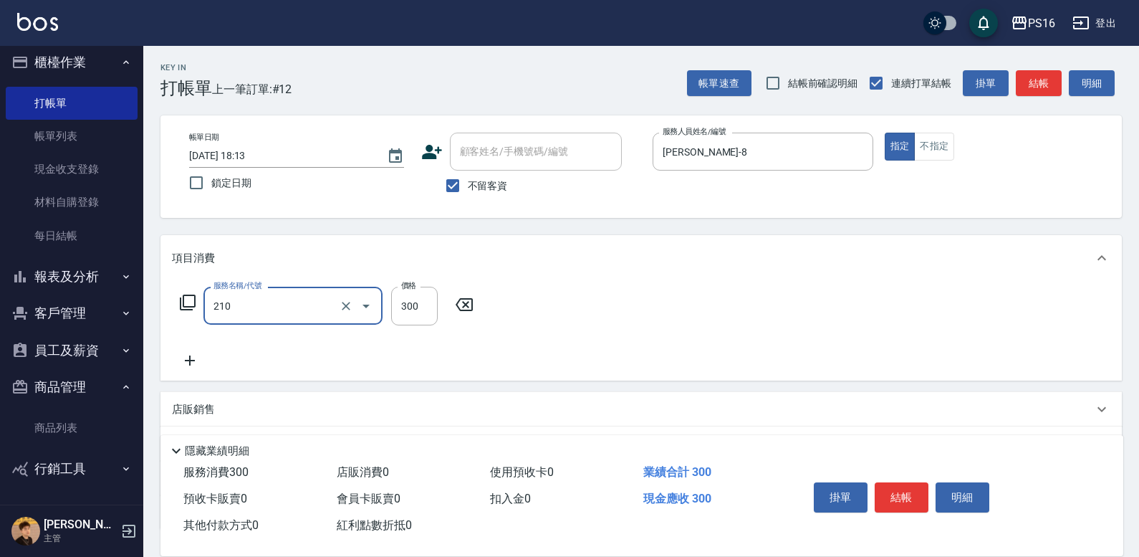
type input "[PERSON_NAME]洗髮精(210)"
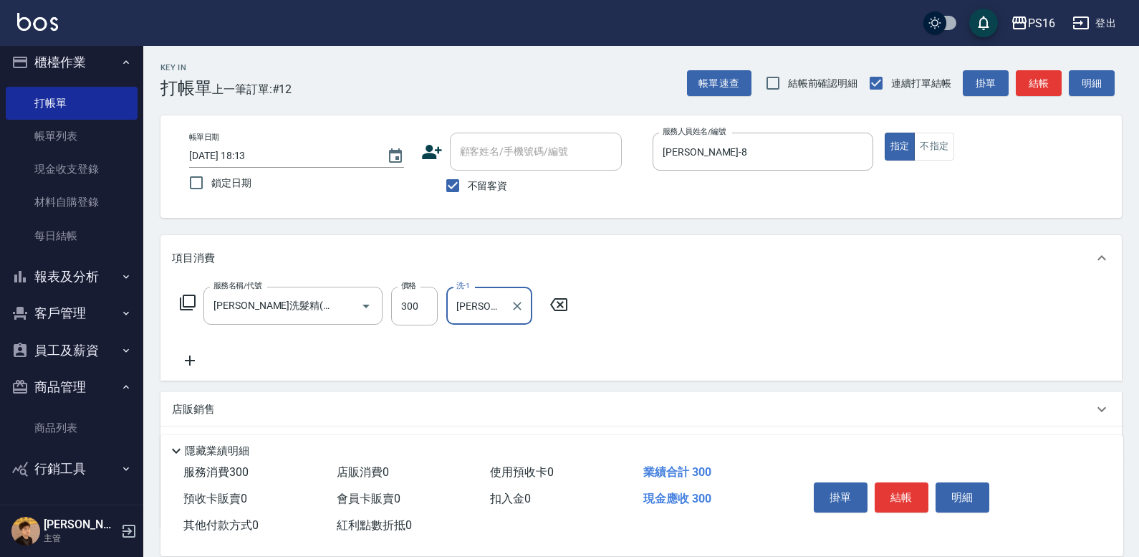
type input "[PERSON_NAME]-24"
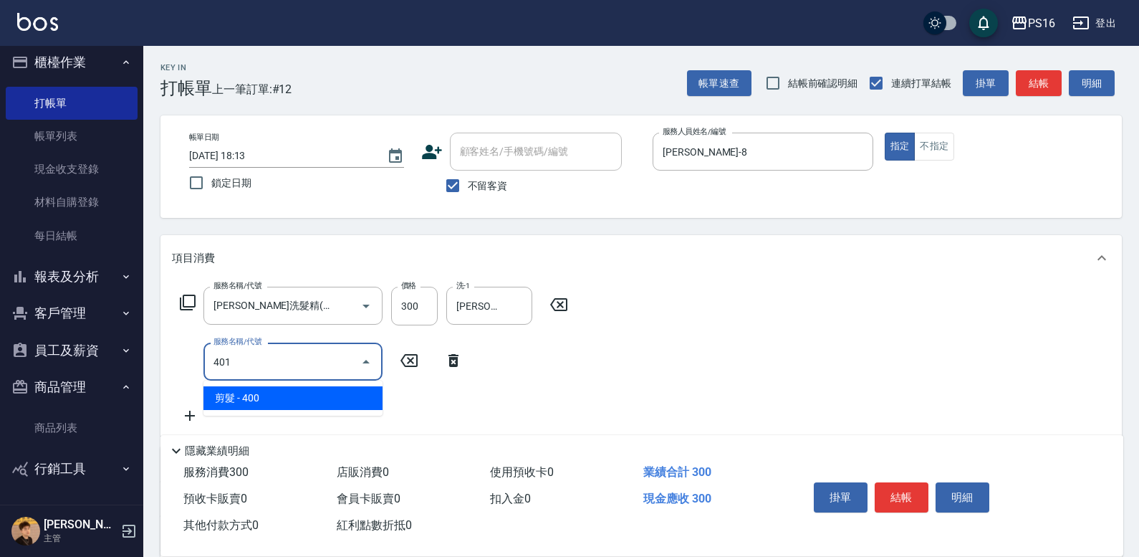
type input "剪髮(401)"
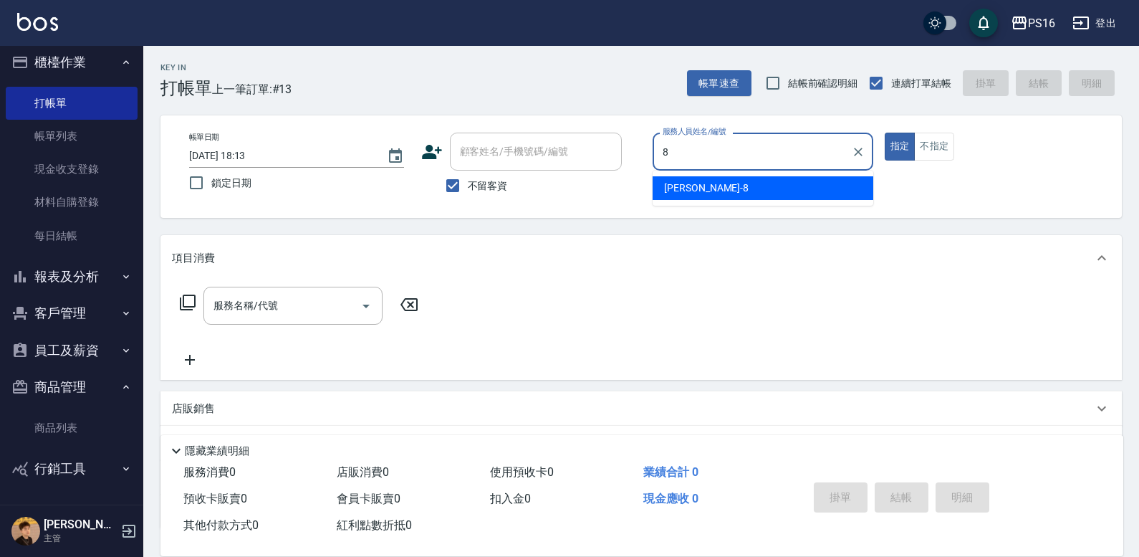
type input "[PERSON_NAME]-8"
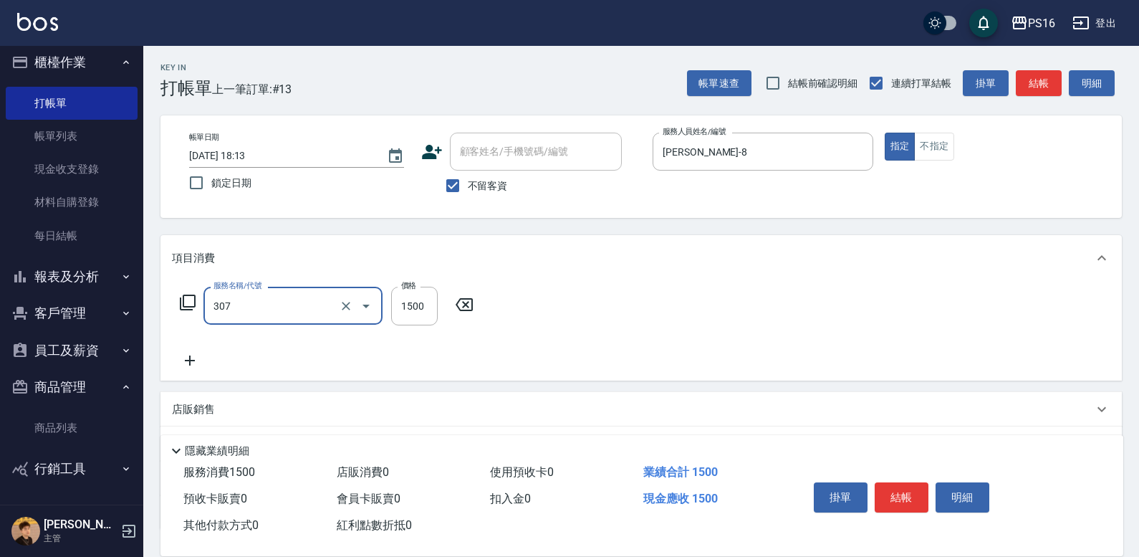
type input "EF麥拉寧燙髮1500(307)"
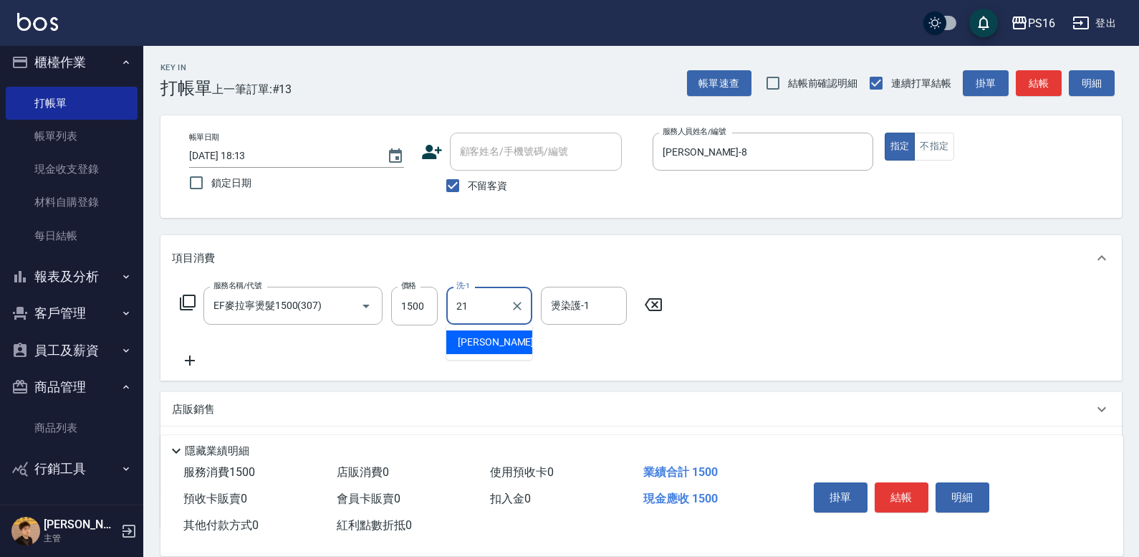
type input "[PERSON_NAME]-21"
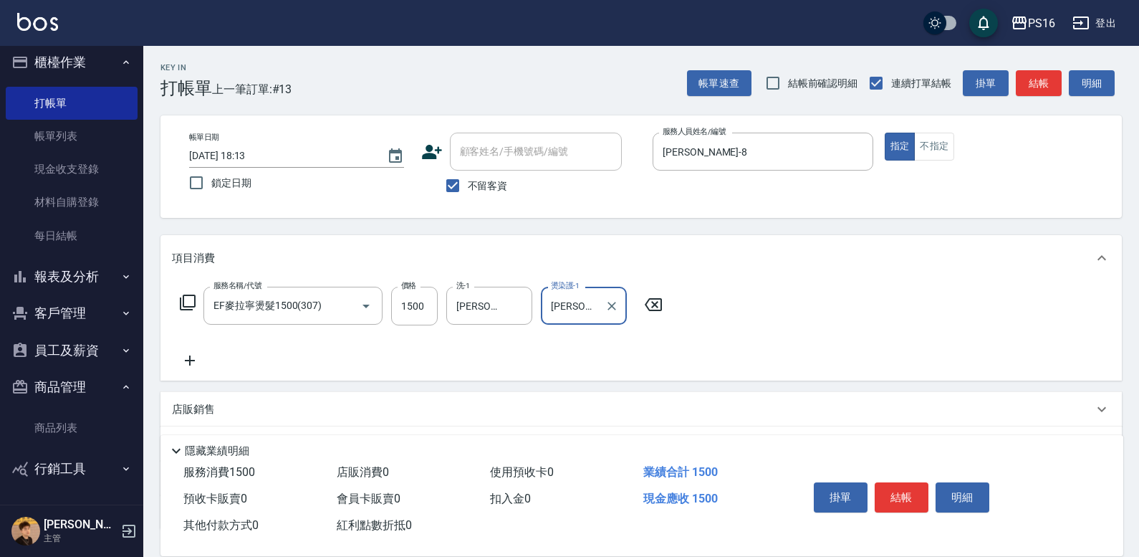
type input "[PERSON_NAME]-21"
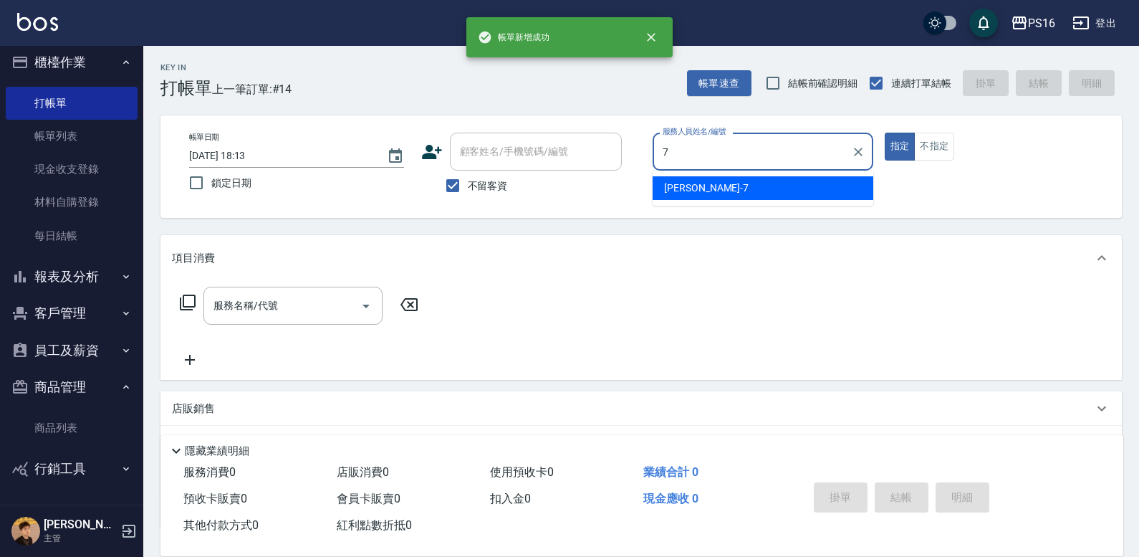
type input "[PERSON_NAME]-7"
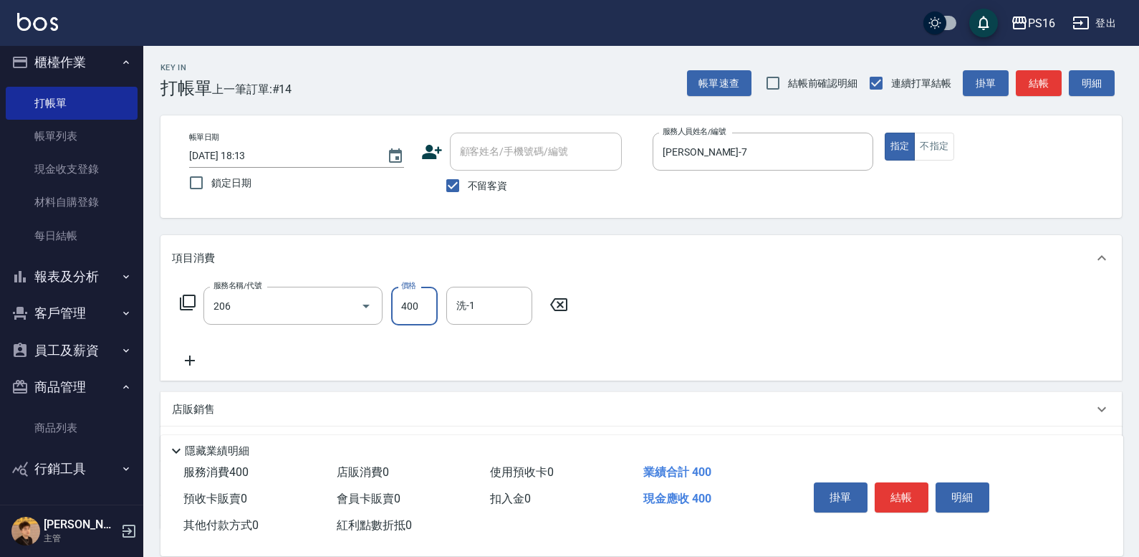
type input "健康洗(206)"
type input "[PERSON_NAME]-20"
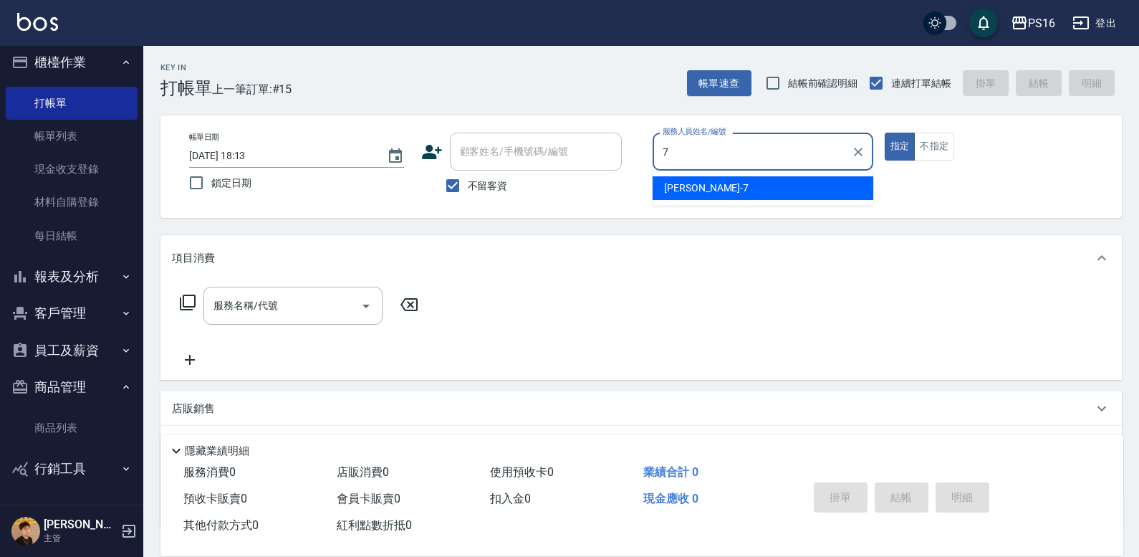
type input "[PERSON_NAME]-7"
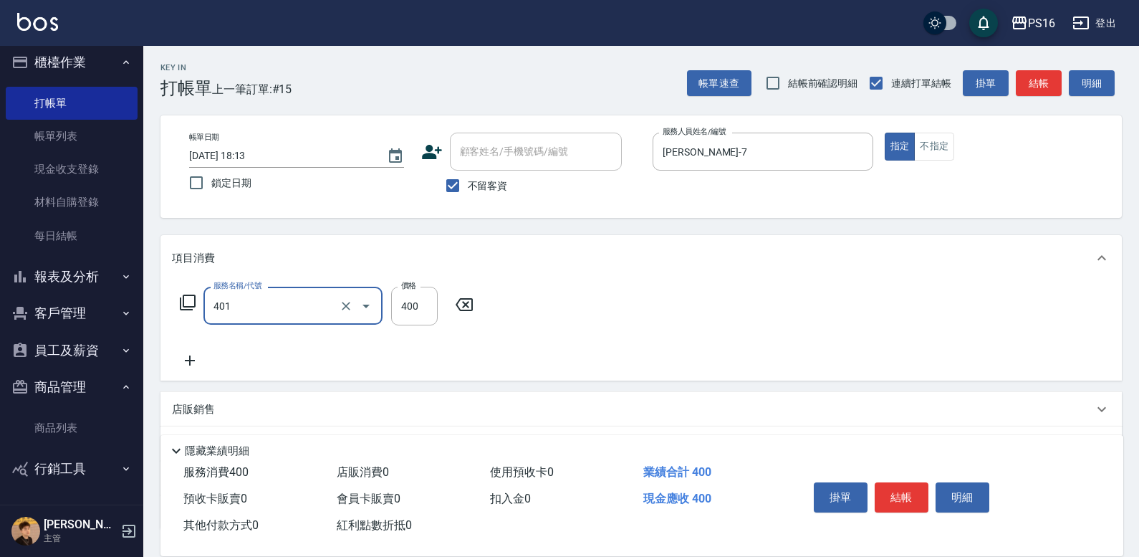
type input "剪髮(401)"
type input "300"
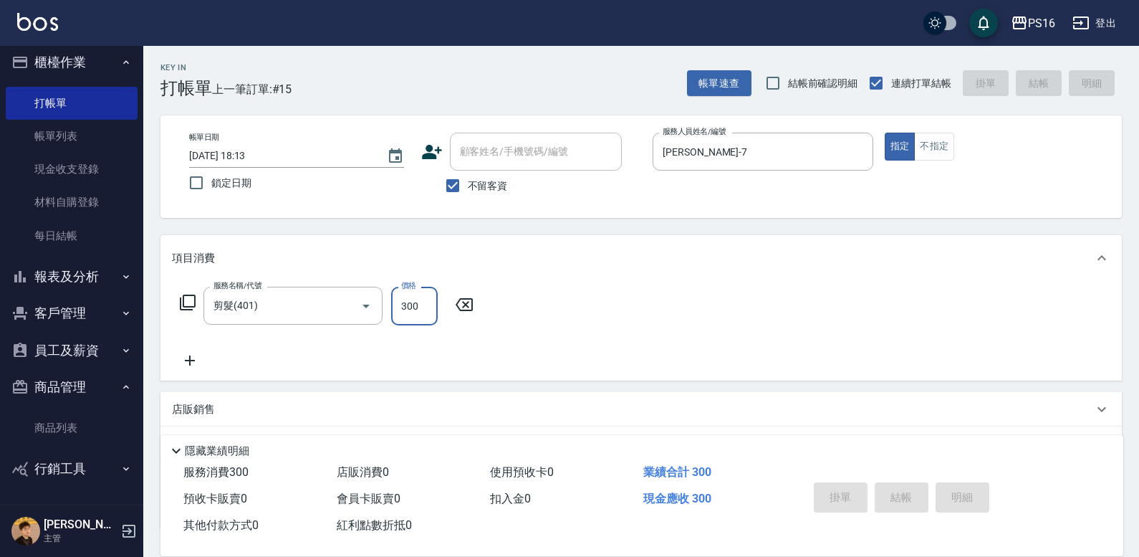
type input "[DATE] 18:14"
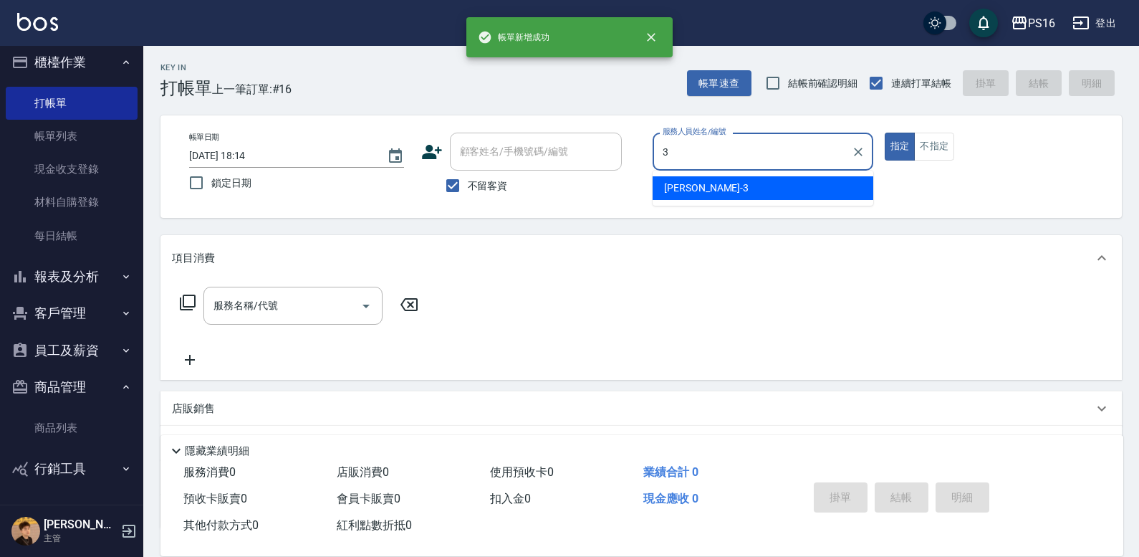
type input "[PERSON_NAME]-3"
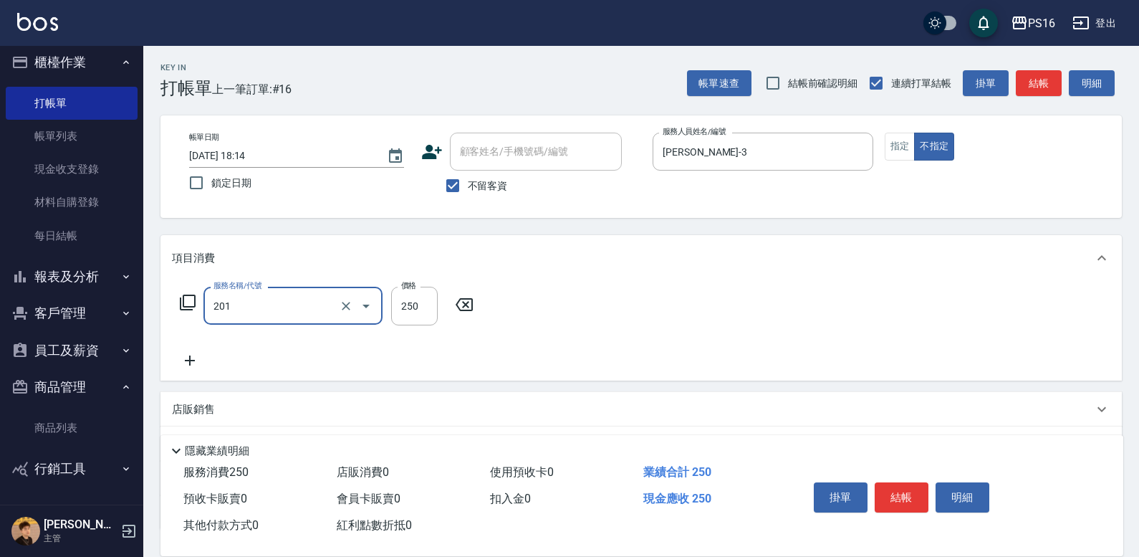
type input "洗髮(201)"
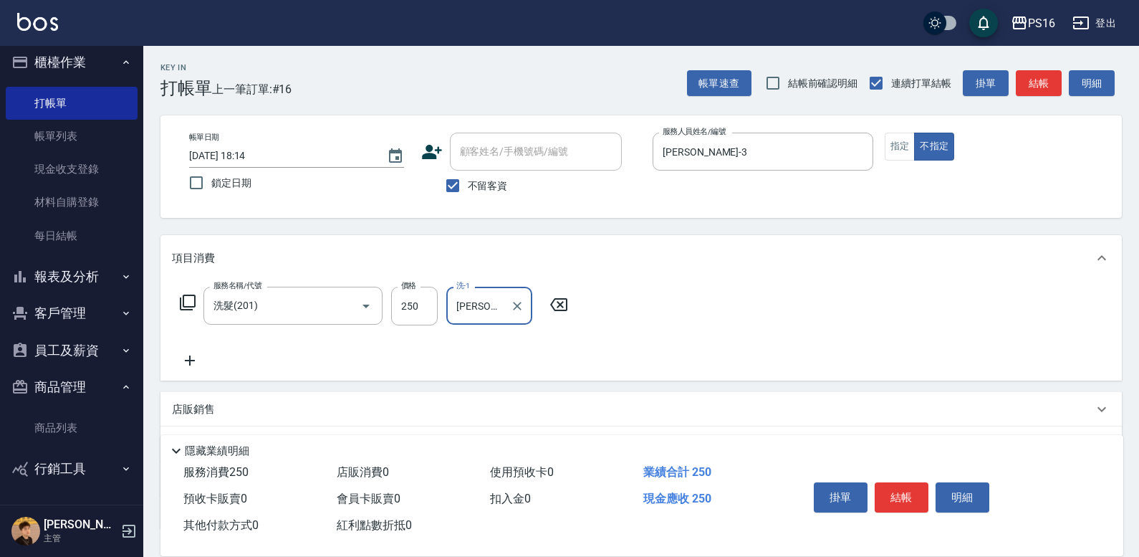
type input "[PERSON_NAME]-3"
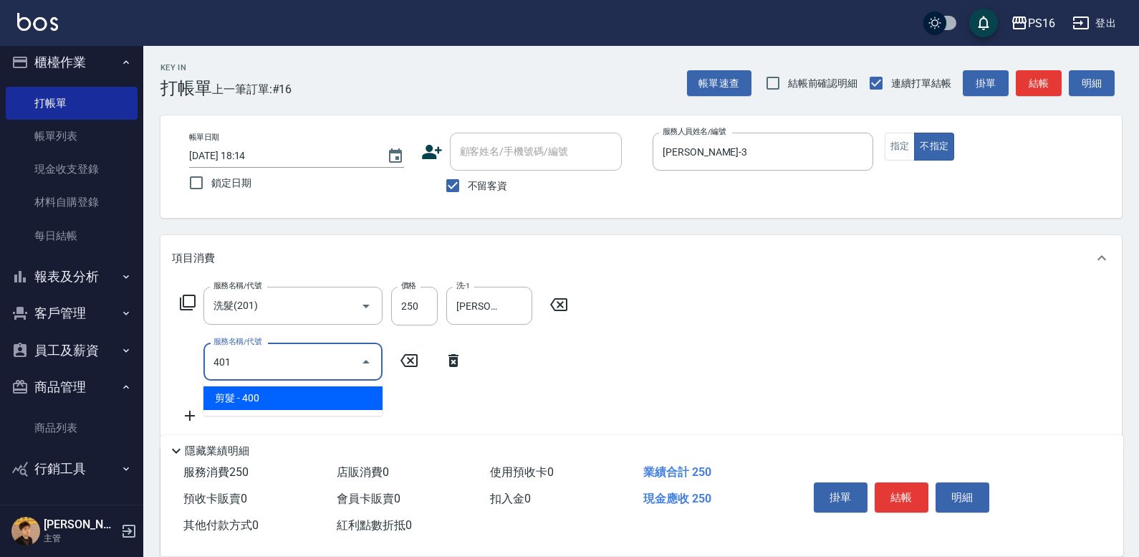
type input "剪髮(401)"
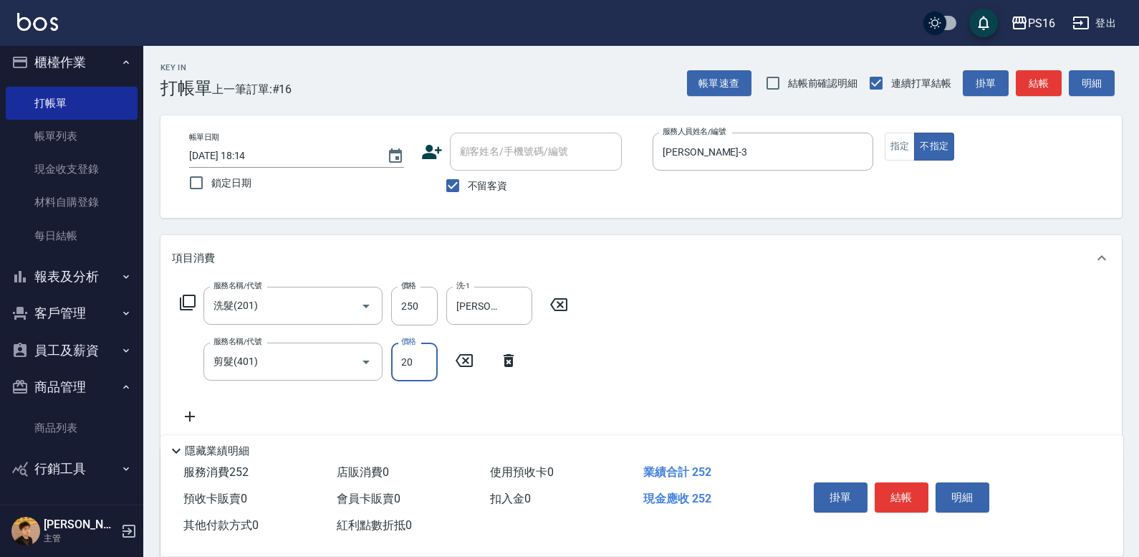
type input "200"
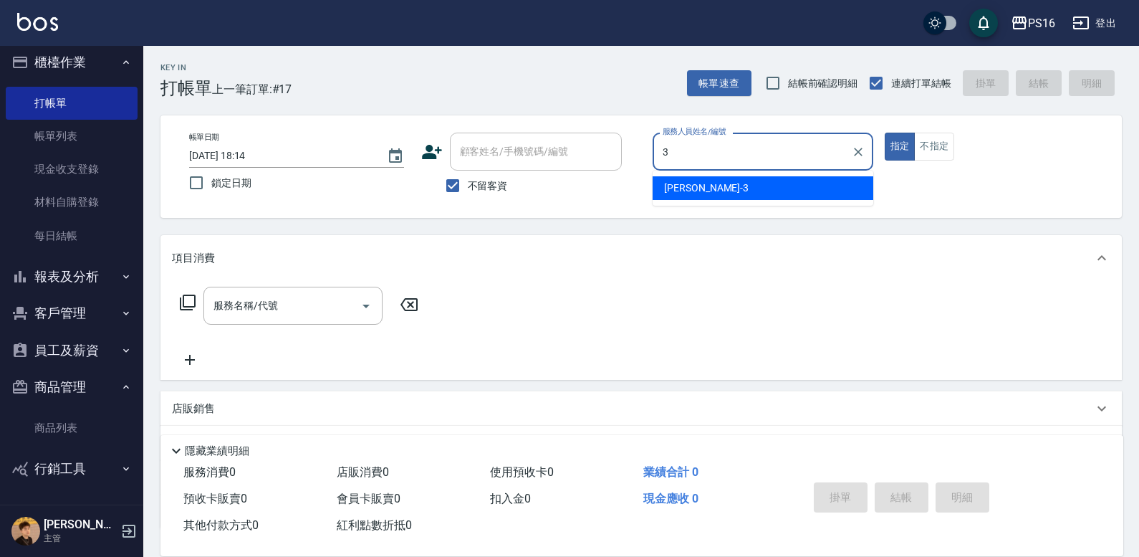
type input "[PERSON_NAME]-3"
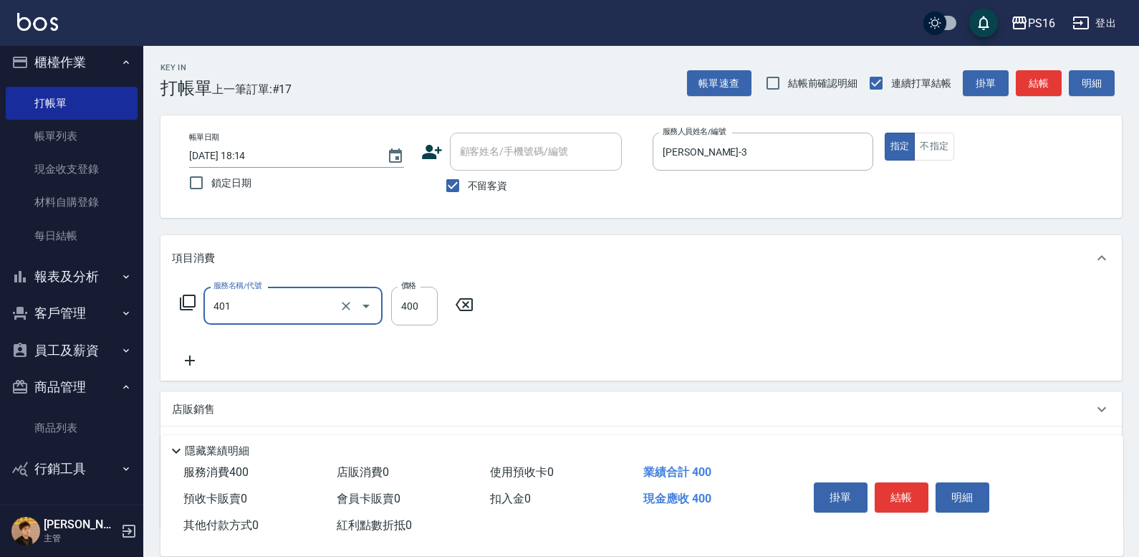
type input "剪髮(401)"
type input "150"
